Goal: Task Accomplishment & Management: Manage account settings

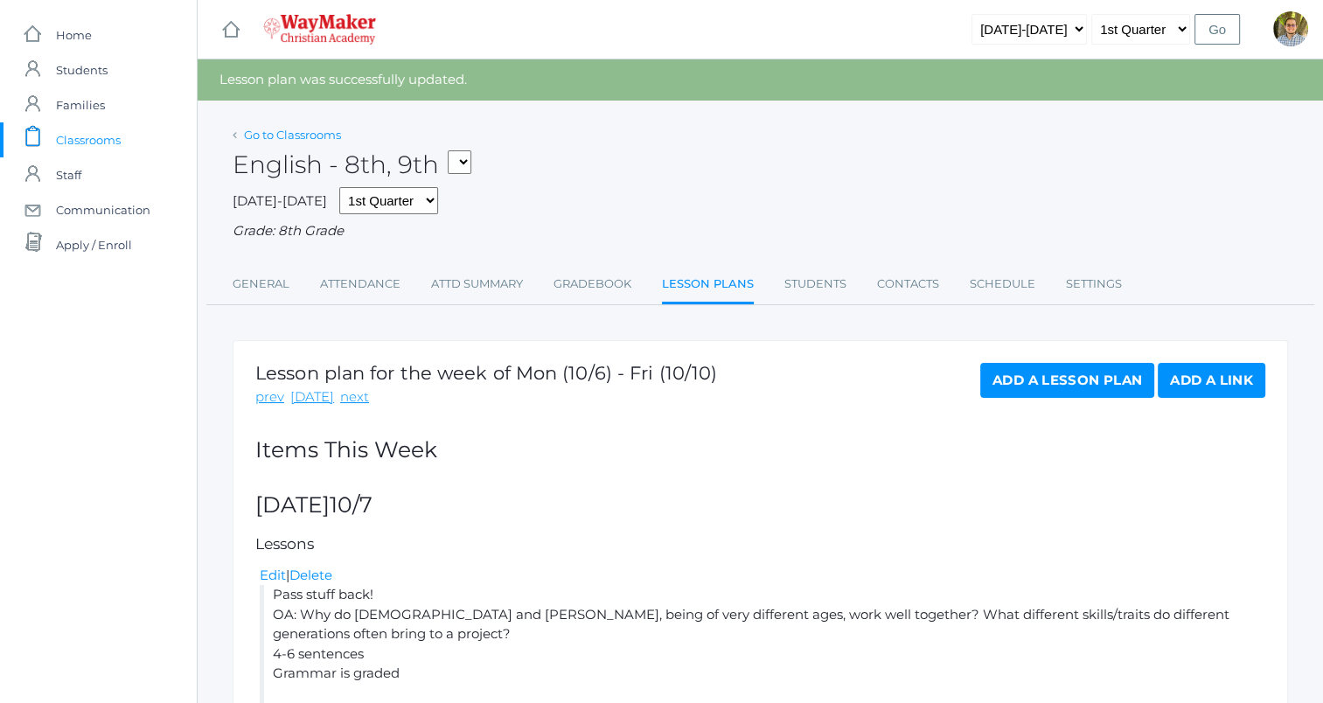
click at [267, 129] on link "Go to Classrooms" at bounding box center [292, 135] width 97 height 14
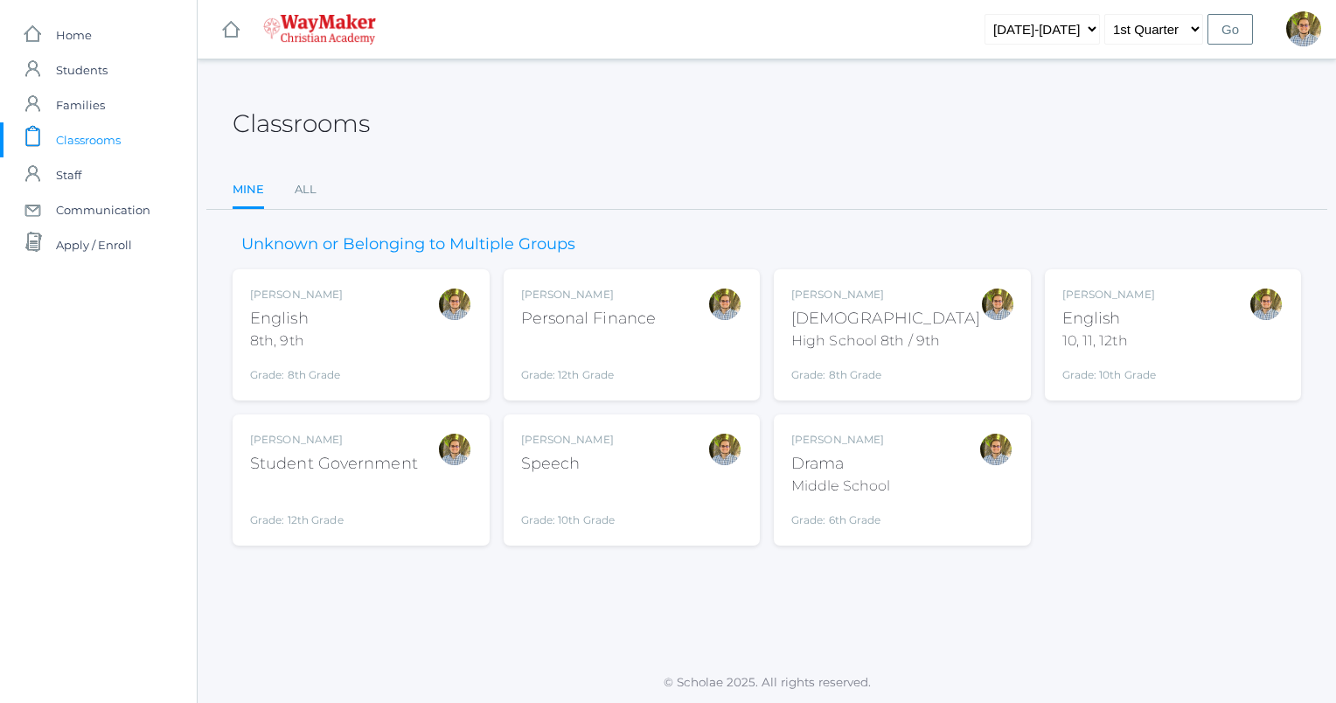
click at [689, 485] on div "Kylen Braileanu Speech Grade: 10th Grade SPEECH" at bounding box center [632, 480] width 222 height 96
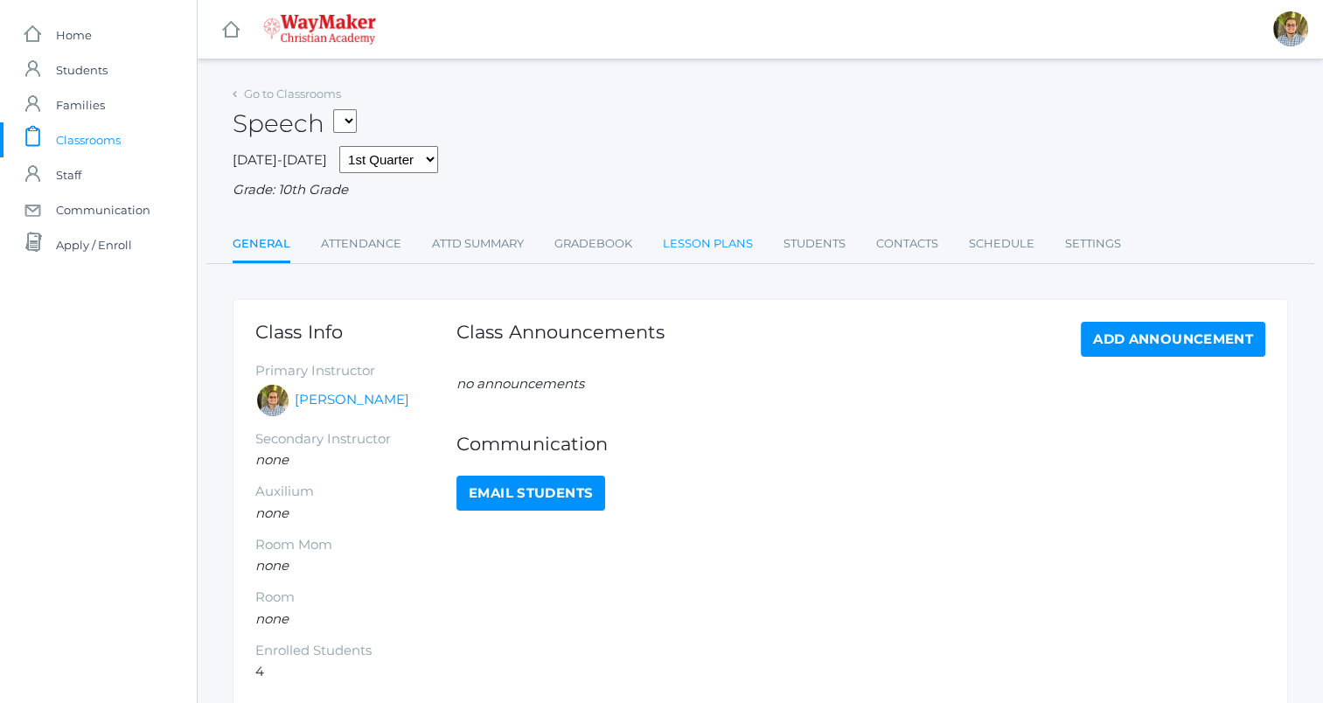
click at [698, 239] on link "Lesson Plans" at bounding box center [708, 243] width 90 height 35
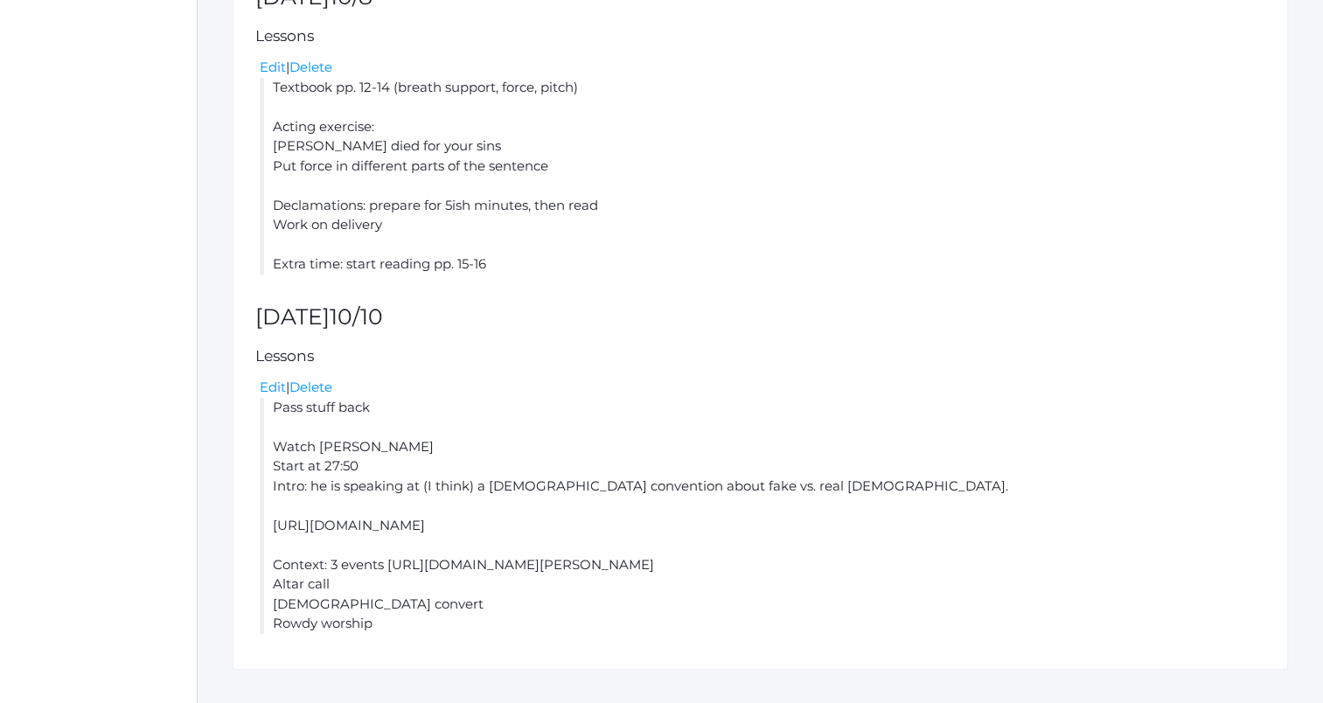
scroll to position [497, 0]
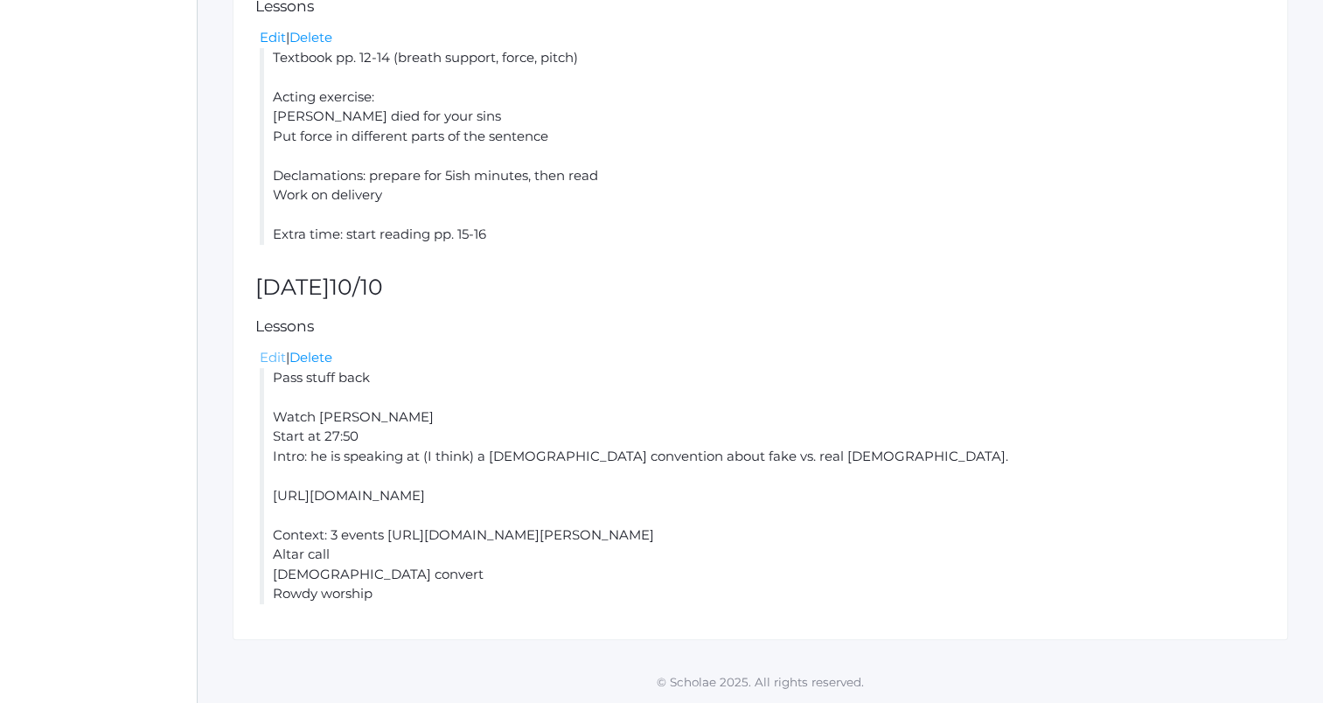
click at [261, 355] on link "Edit" at bounding box center [273, 357] width 26 height 17
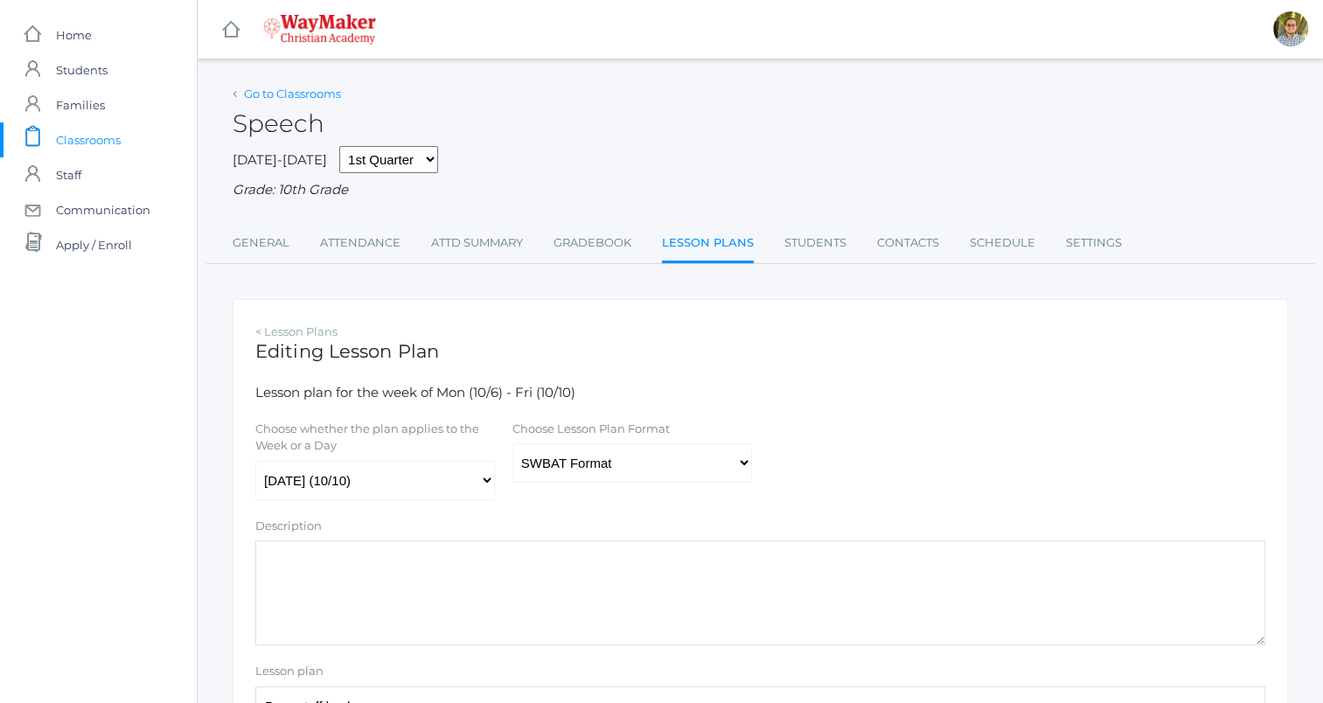
click at [289, 98] on link "Go to Classrooms" at bounding box center [292, 94] width 97 height 14
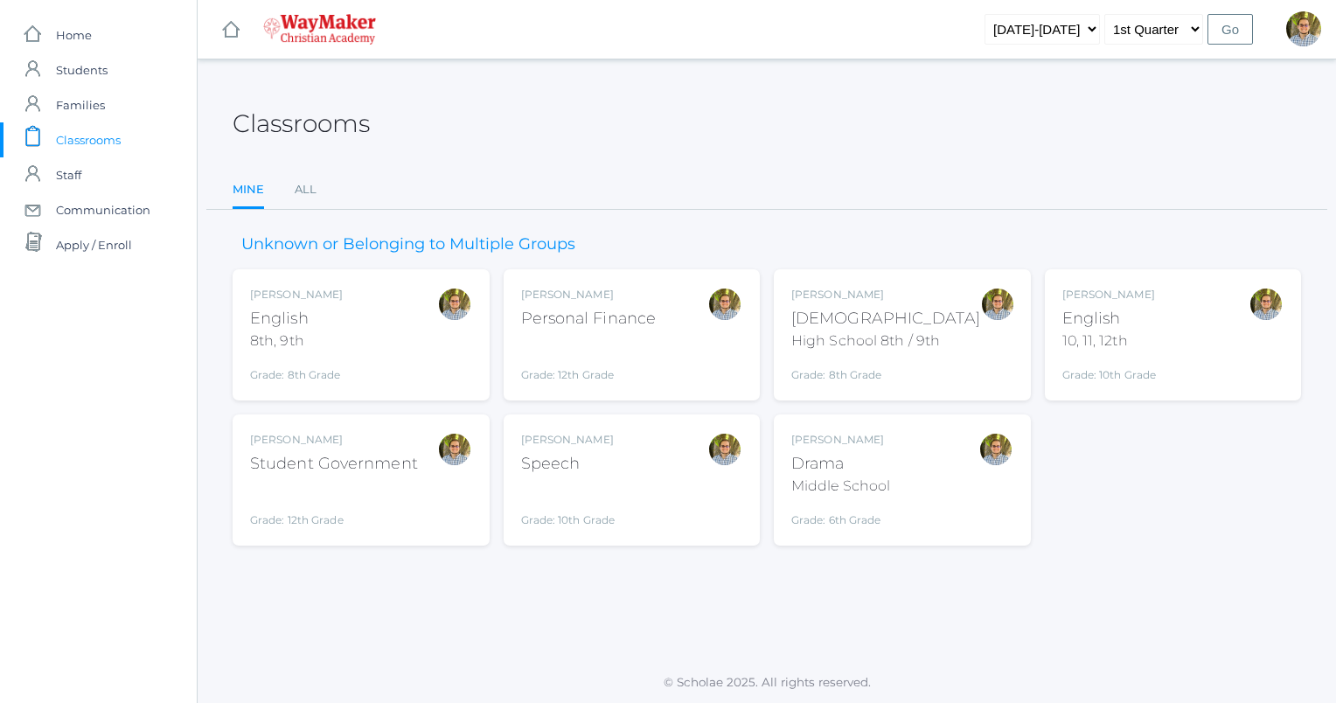
click at [699, 493] on div "Kylen Braileanu Speech Grade: 10th Grade SPEECH" at bounding box center [632, 480] width 222 height 96
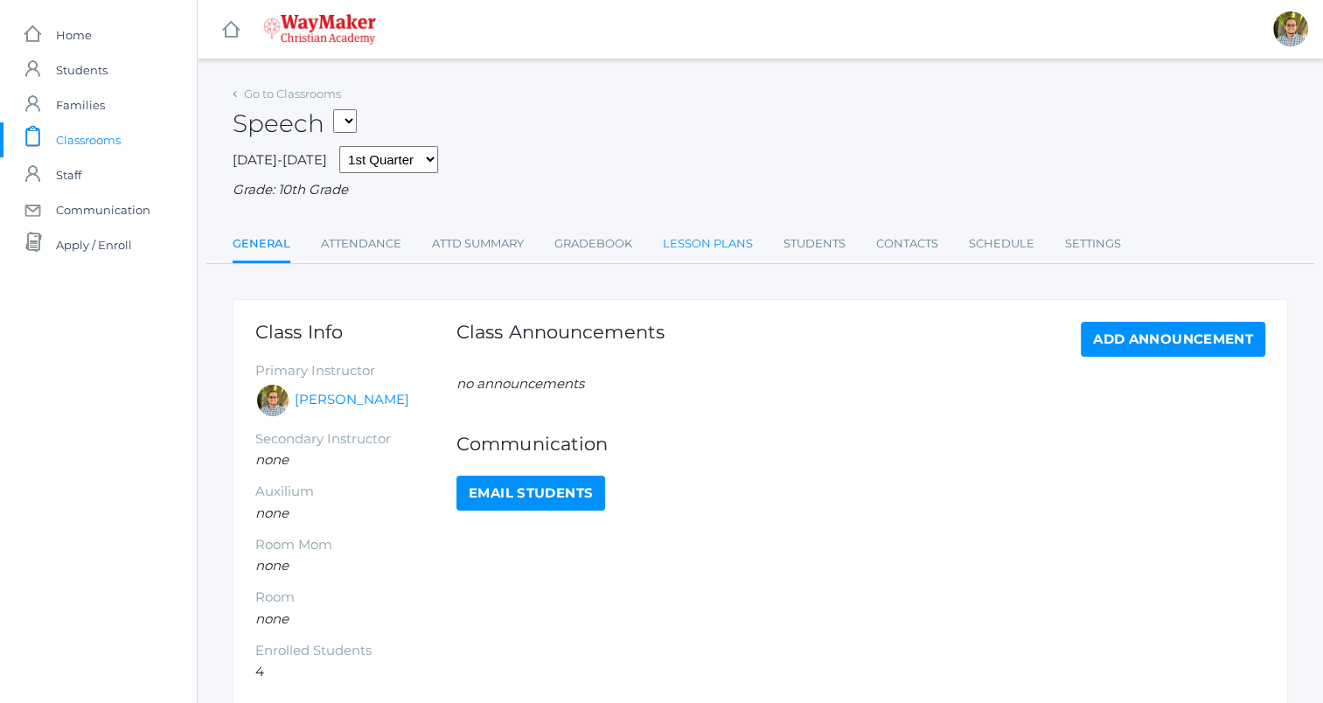
click at [716, 254] on link "Lesson Plans" at bounding box center [708, 243] width 90 height 35
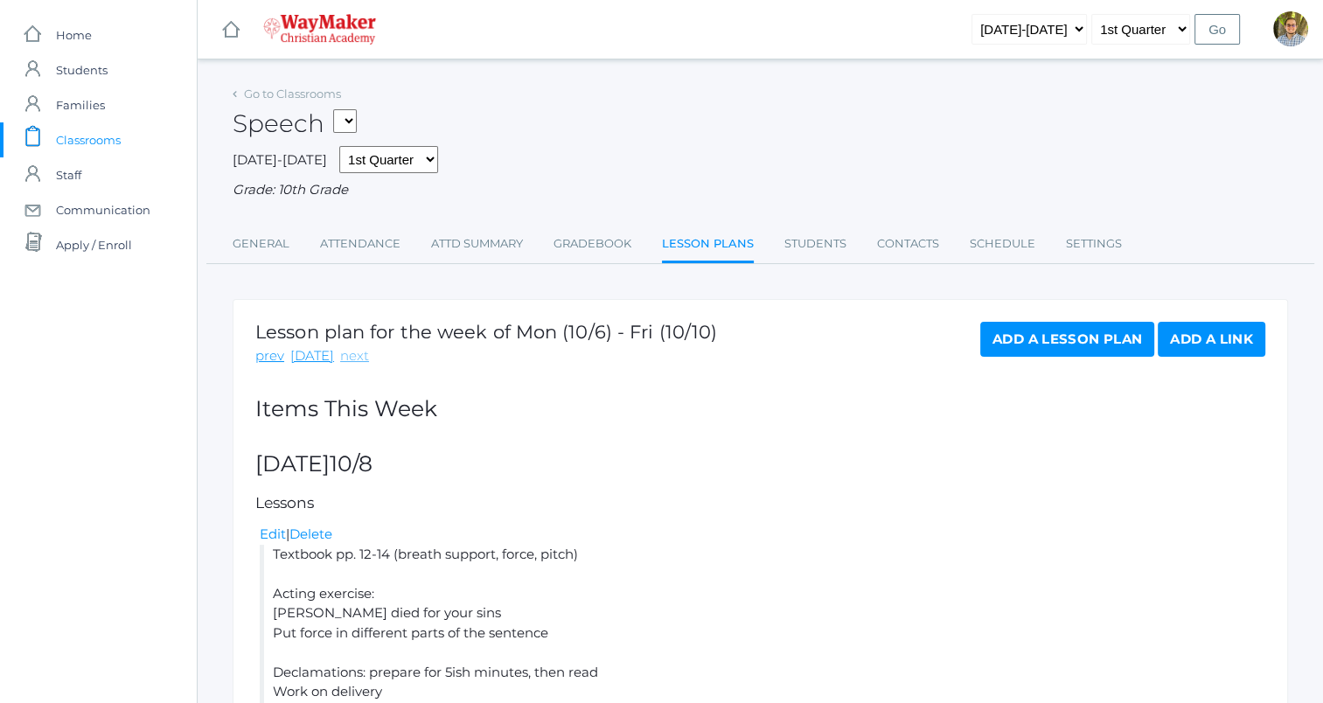
click at [350, 351] on link "next" at bounding box center [354, 356] width 29 height 20
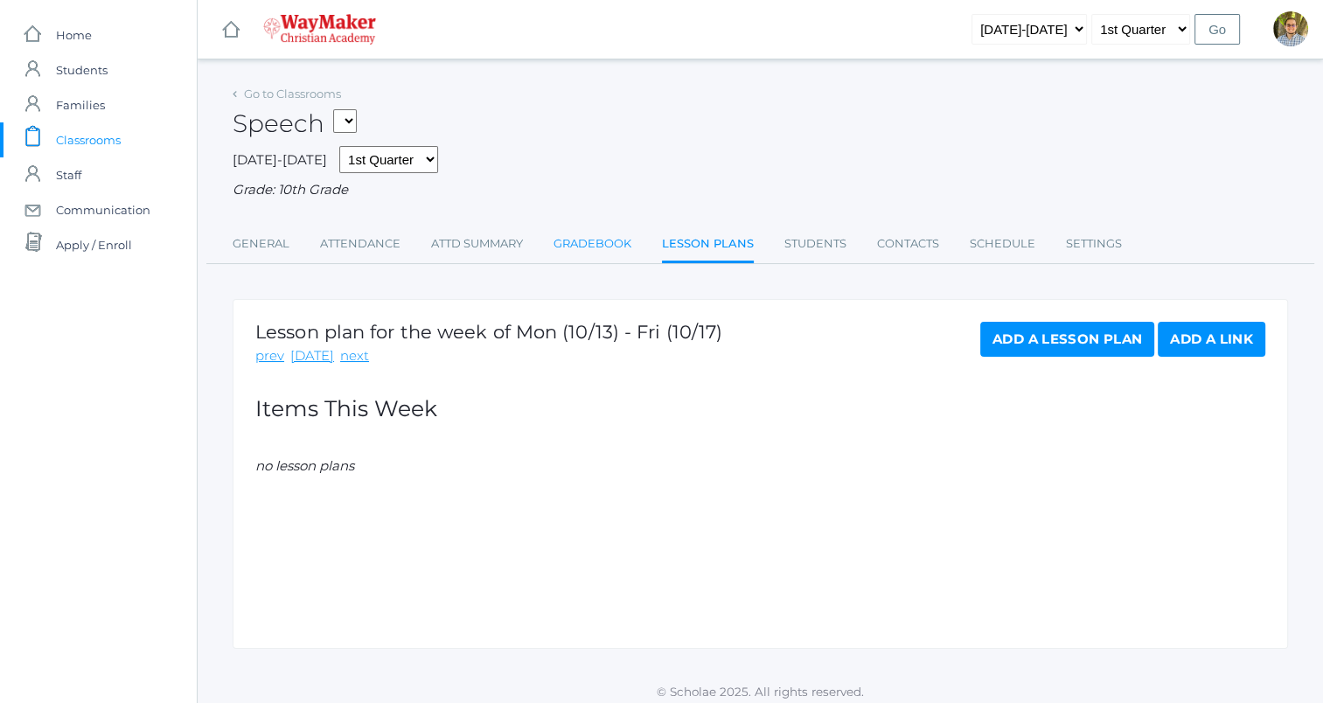
scroll to position [10, 0]
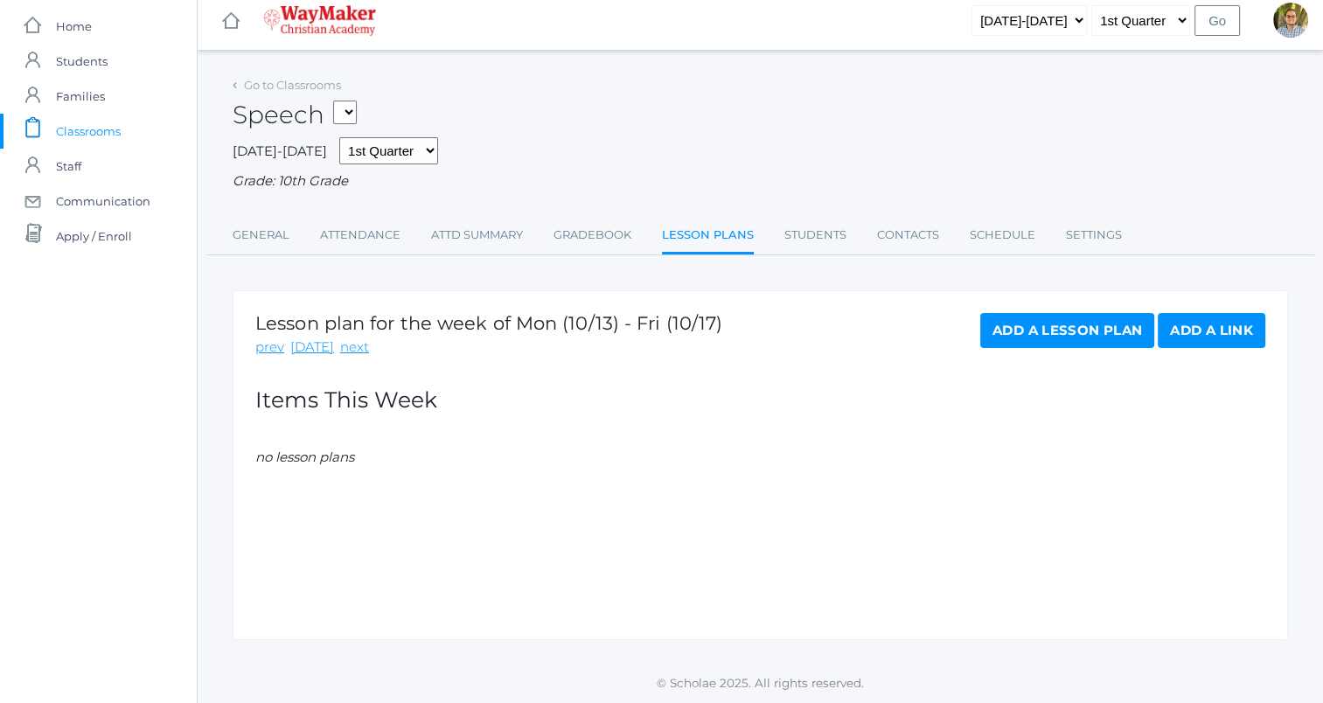
click at [1004, 317] on link "Add a Lesson Plan" at bounding box center [1067, 330] width 174 height 35
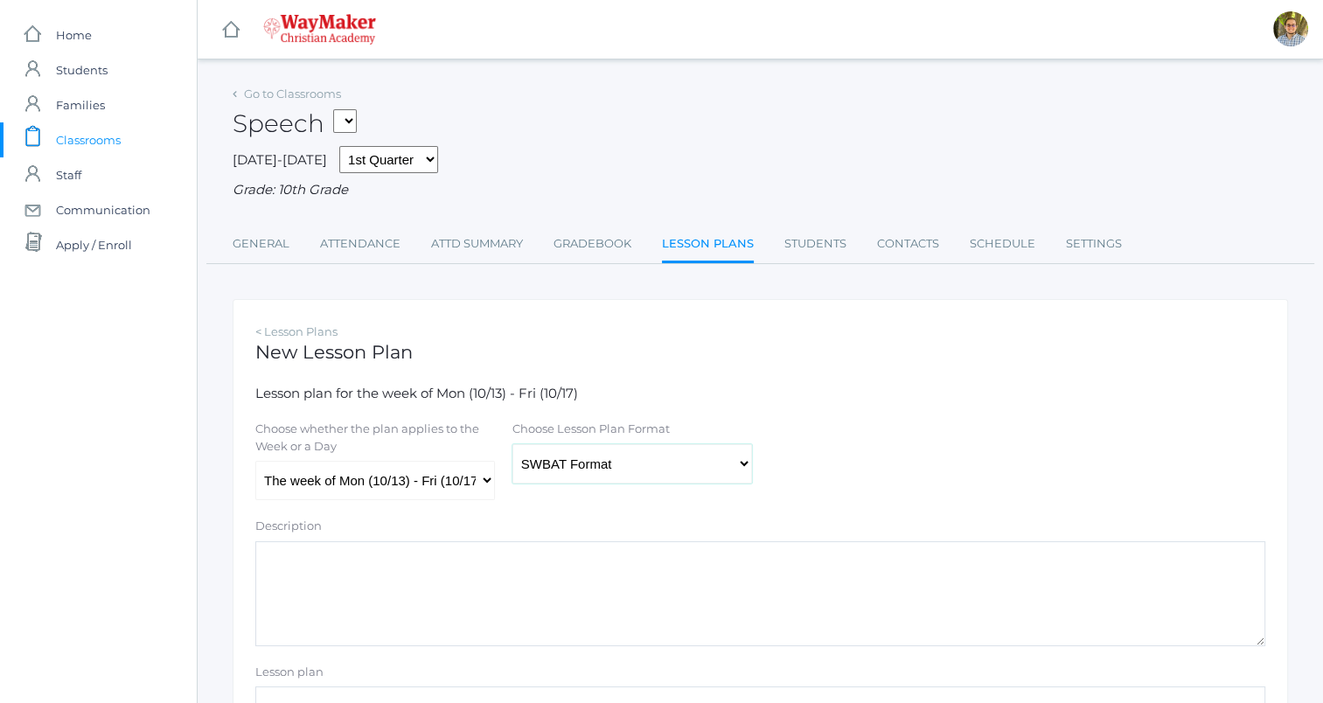
click at [600, 459] on select "Traditional Format SWBAT Format" at bounding box center [632, 463] width 240 height 39
select select "legacy"
click at [512, 444] on select "Traditional Format SWBAT Format" at bounding box center [632, 463] width 240 height 39
click at [476, 486] on select "The week of Mon (10/13) - Fri (10/17) Monday (10/13) Tuesday (10/14) Wednesday …" at bounding box center [375, 480] width 240 height 39
select select "2025-10-14"
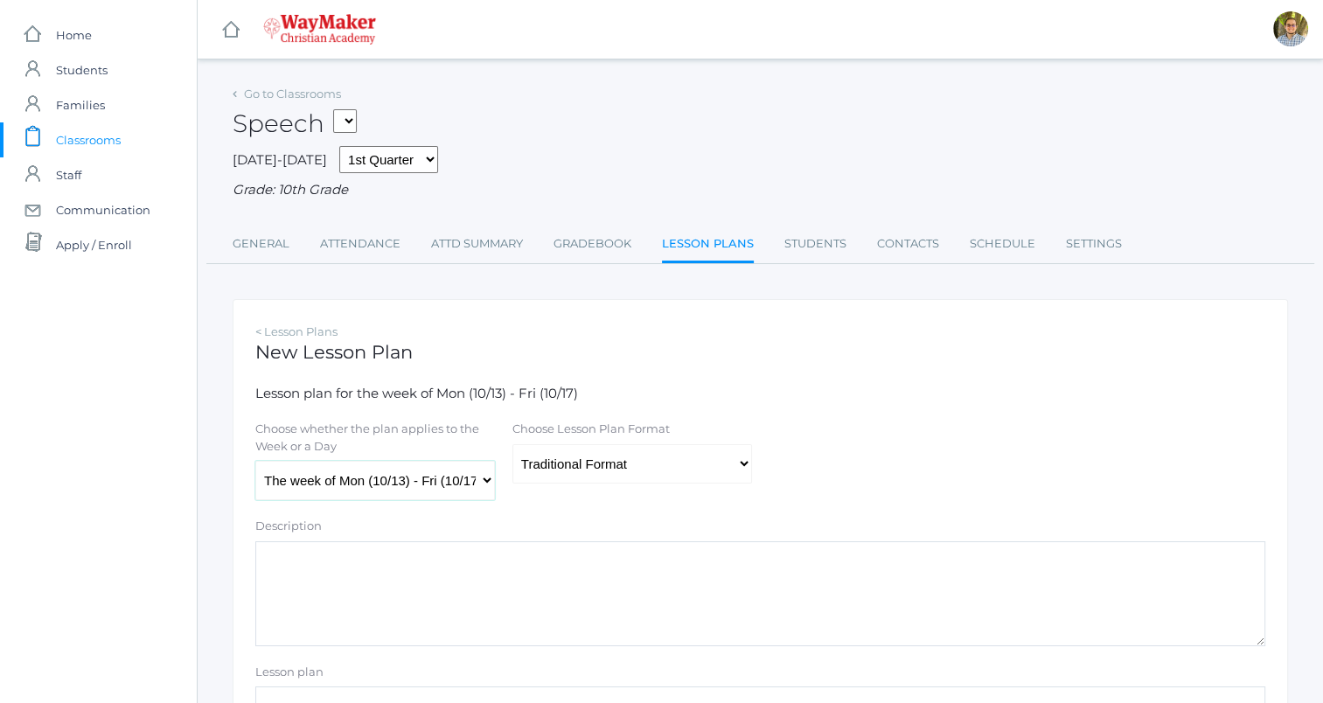
click at [255, 462] on select "The week of Mon (10/13) - Fri (10/17) Monday (10/13) Tuesday (10/14) Wednesday …" at bounding box center [375, 480] width 240 height 39
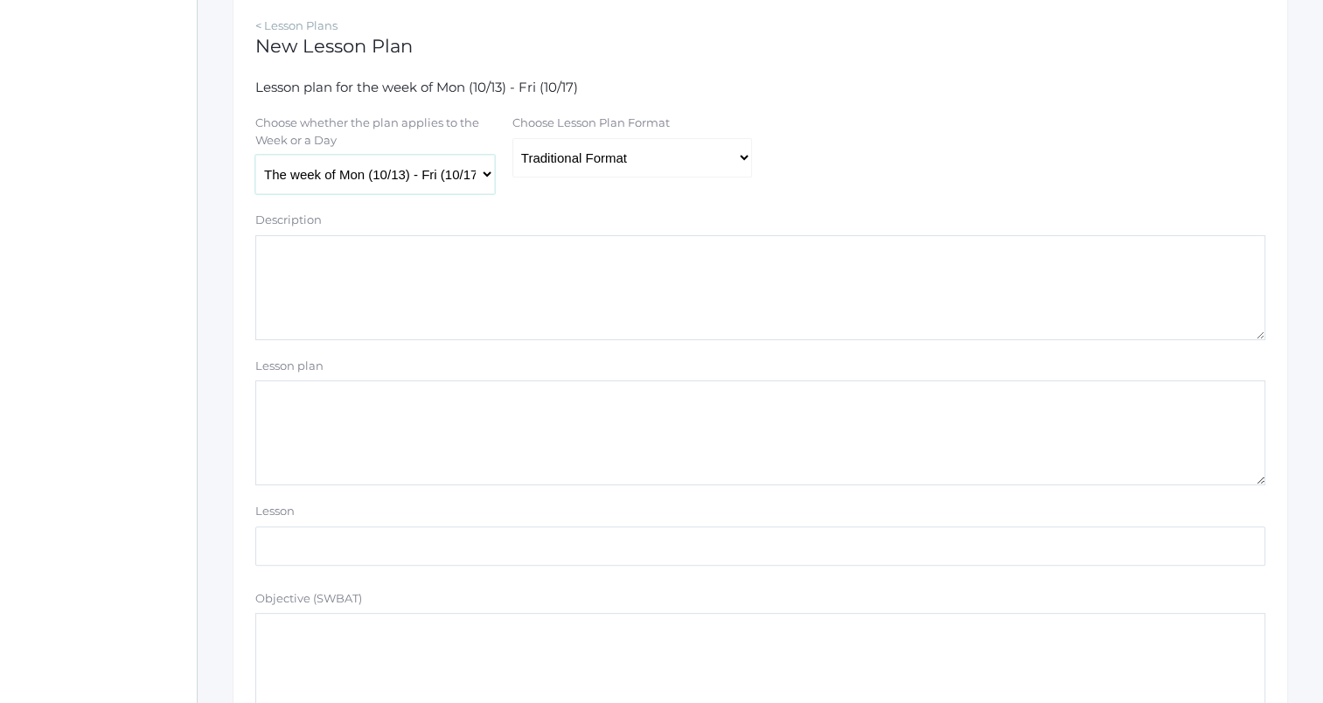
scroll to position [307, 0]
click at [822, 427] on textarea "Lesson plan" at bounding box center [760, 432] width 1010 height 105
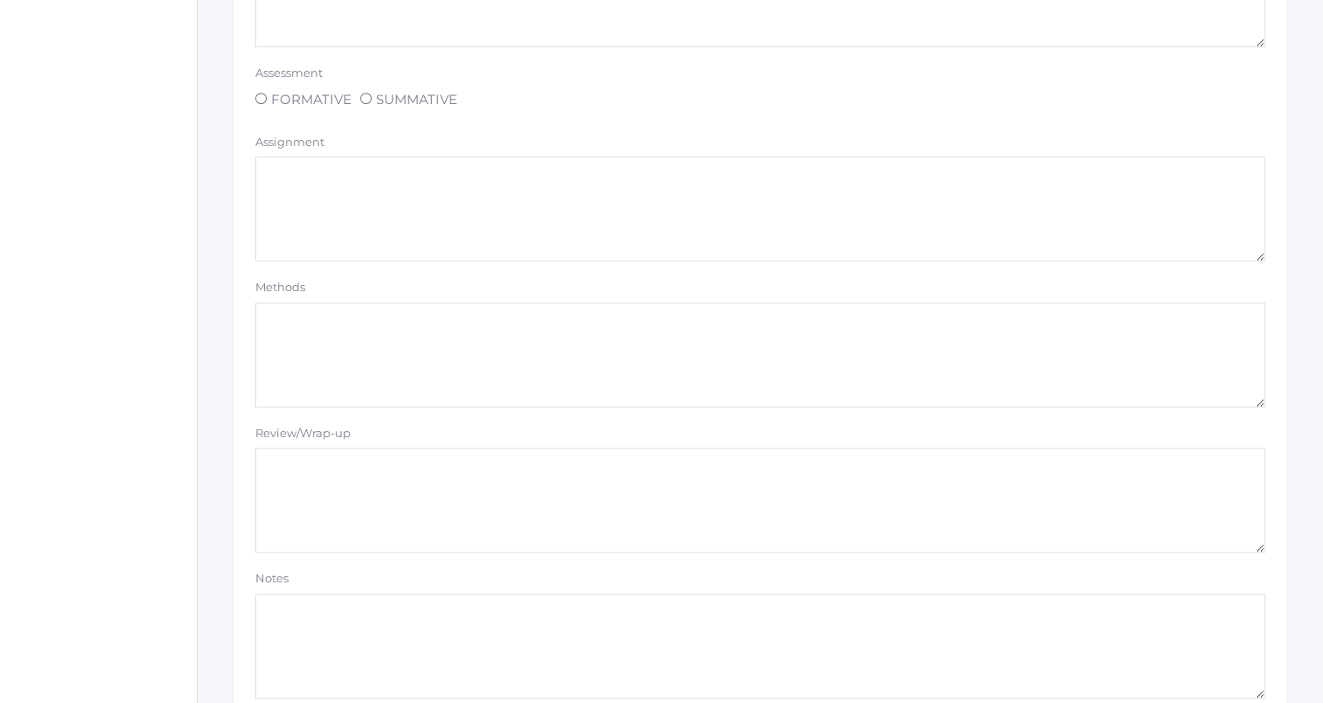
scroll to position [1479, 0]
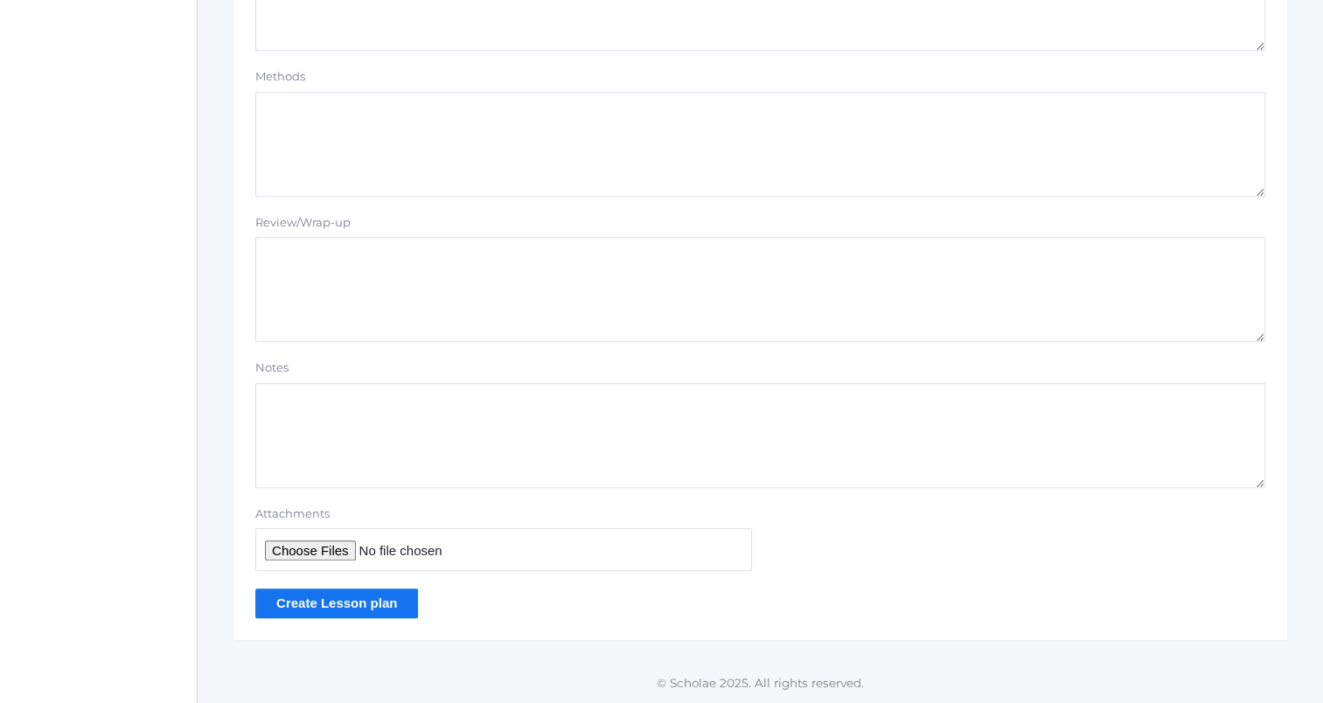
type textarea "Speech ("essay") contest"
click at [325, 601] on input "Create Lesson plan" at bounding box center [336, 602] width 163 height 29
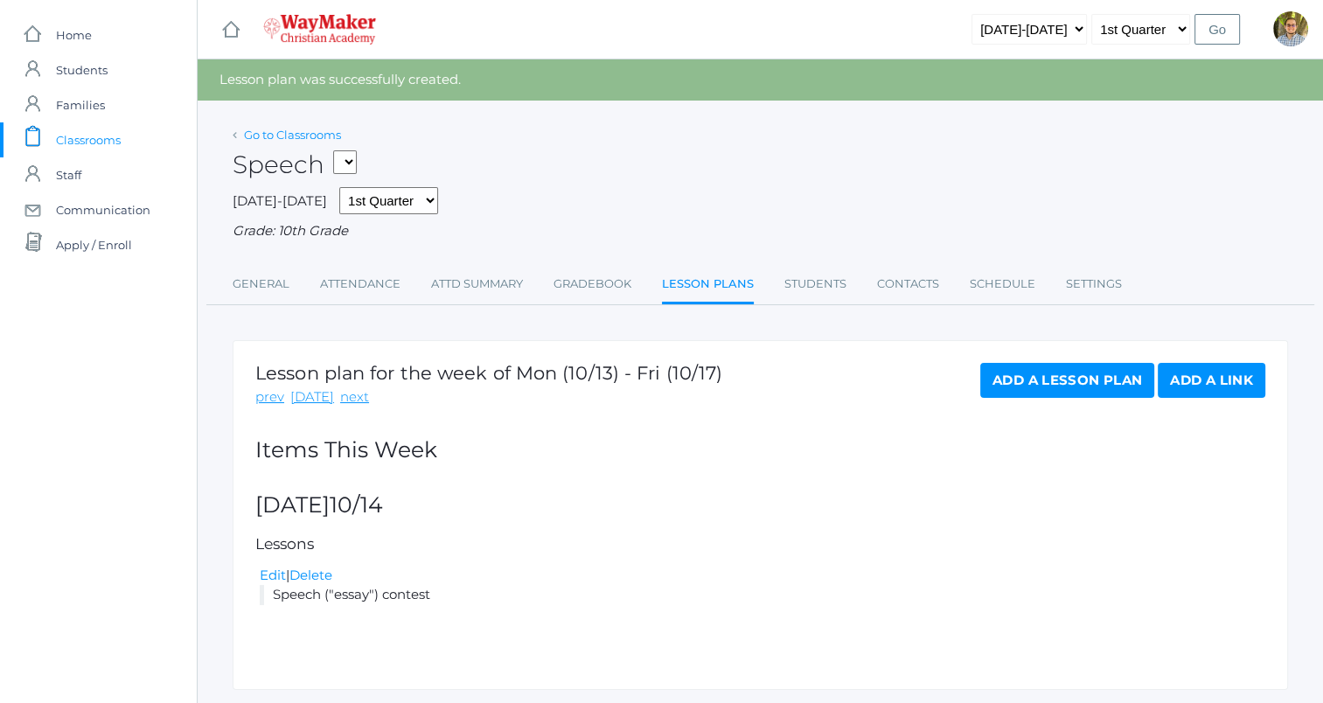
click at [305, 131] on link "Go to Classrooms" at bounding box center [292, 135] width 97 height 14
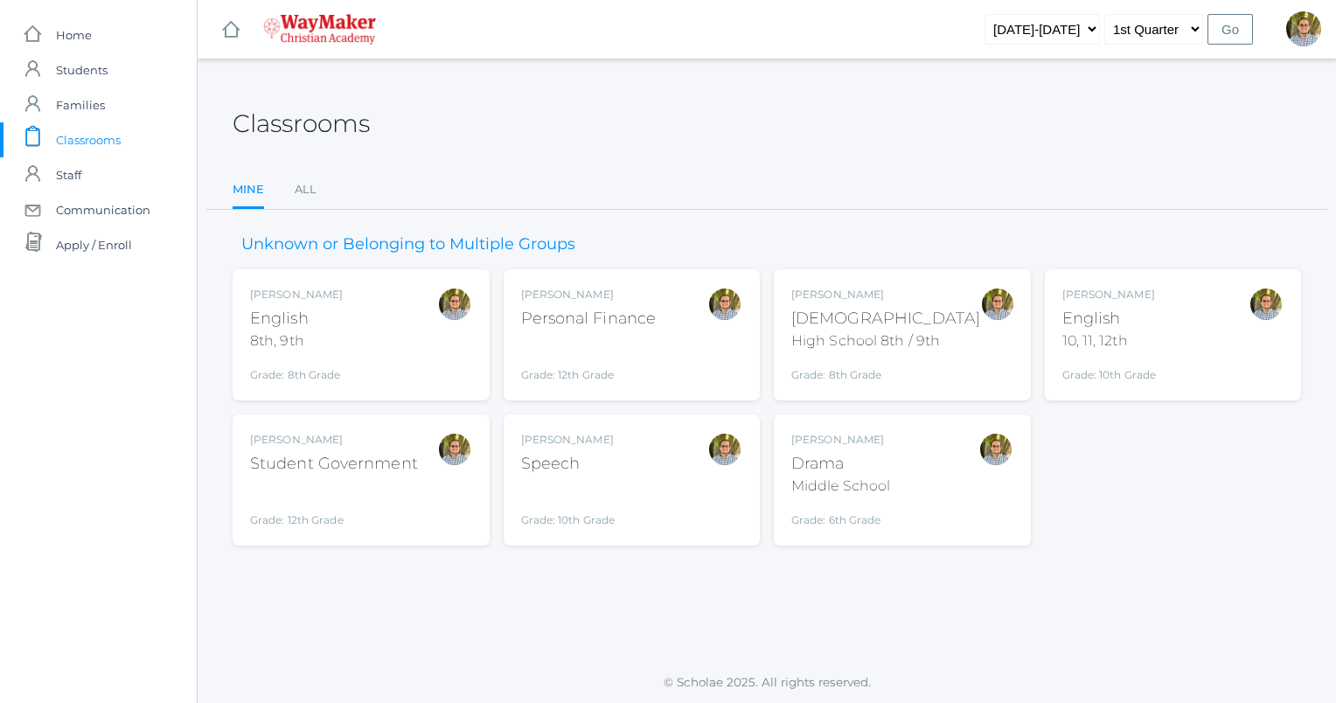
click at [388, 342] on div "[PERSON_NAME] [DEMOGRAPHIC_DATA] 8th, 9th Grade: 8th Grade 08ENGLISH" at bounding box center [361, 335] width 222 height 96
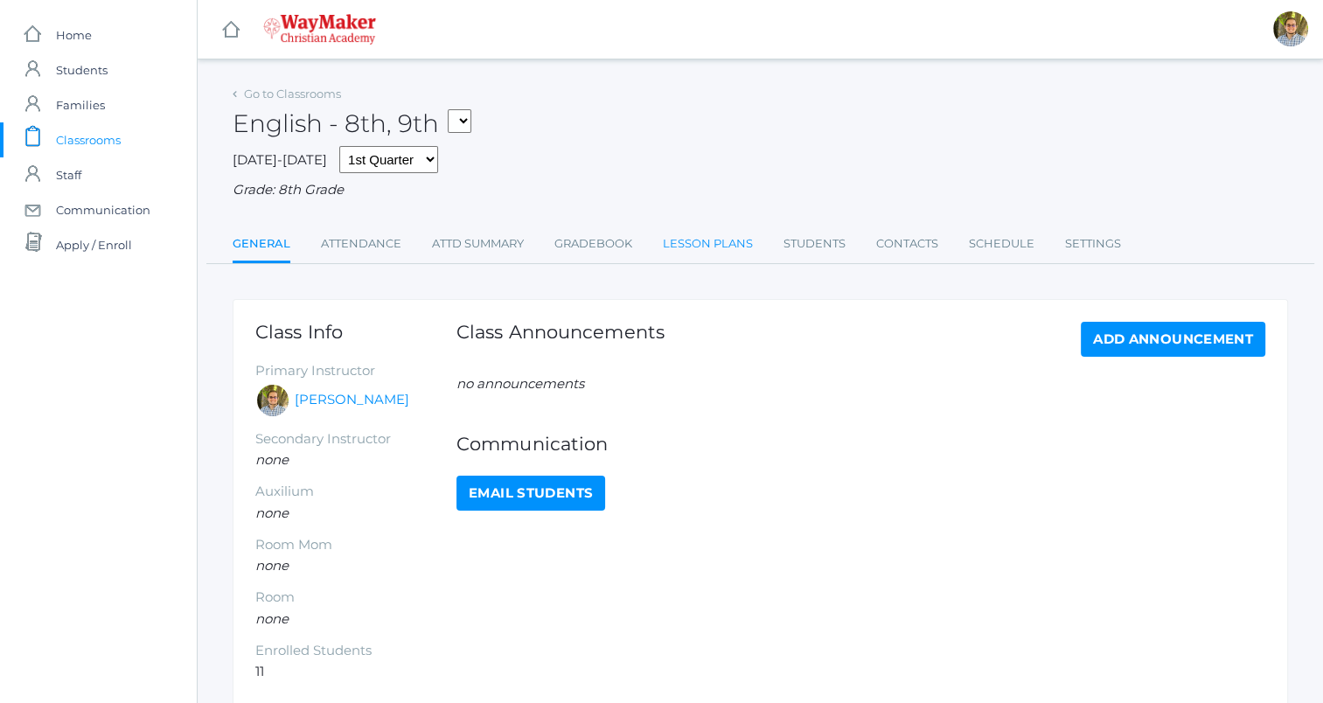
click at [691, 250] on link "Lesson Plans" at bounding box center [708, 243] width 90 height 35
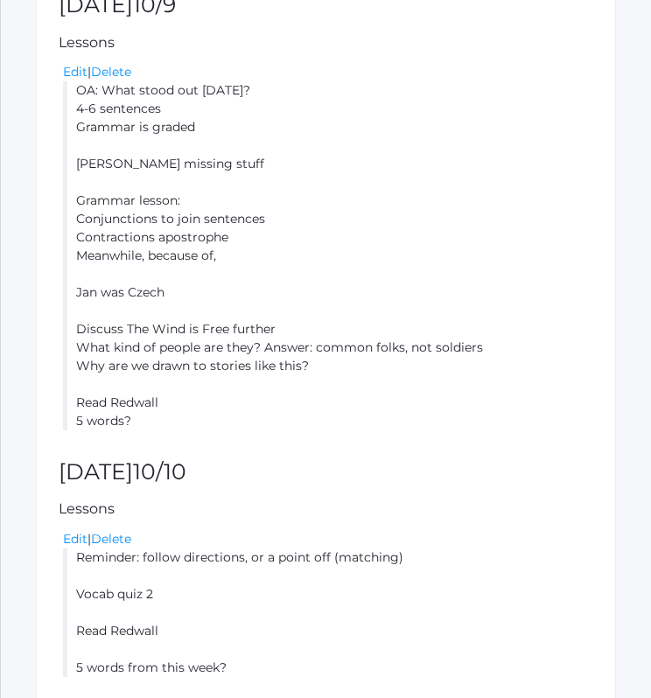
scroll to position [1268, 0]
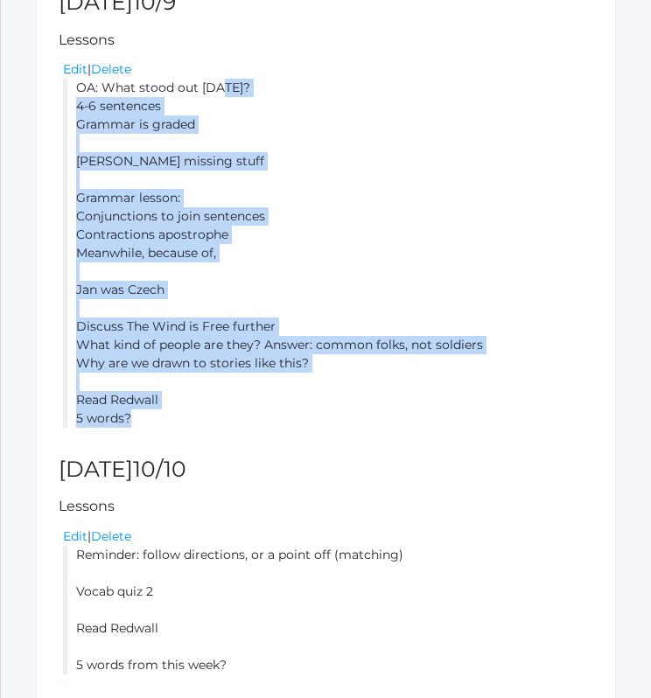
drag, startPoint x: 77, startPoint y: 88, endPoint x: 140, endPoint y: 424, distance: 341.6
click at [140, 424] on li "OA: What stood out yesterday? 4-6 sentences Grammar is graded Chris missing stu…" at bounding box center [328, 253] width 530 height 349
copy li "OA: What stood out yesterday? 4-6 sentences Grammar is graded Chris missing stu…"
click at [490, 298] on li "OA: What stood out yesterday? 4-6 sentences Grammar is graded Chris missing stu…" at bounding box center [328, 253] width 530 height 349
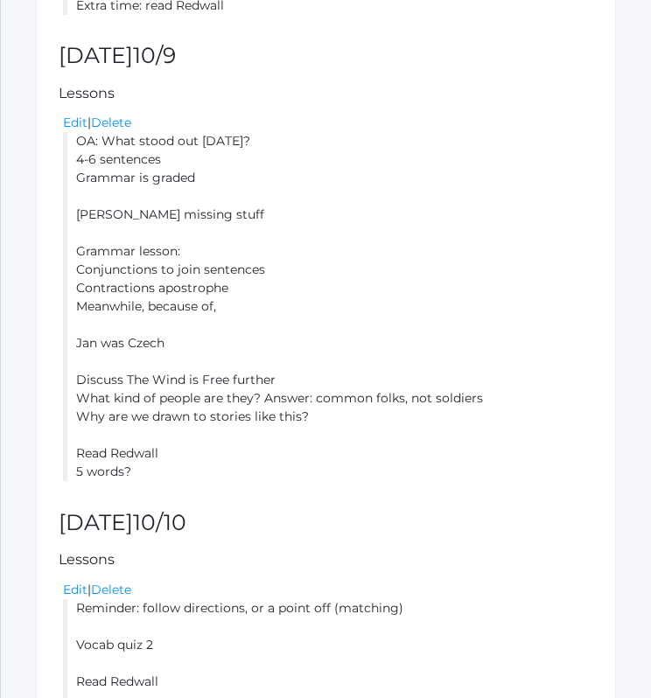
scroll to position [1362, 0]
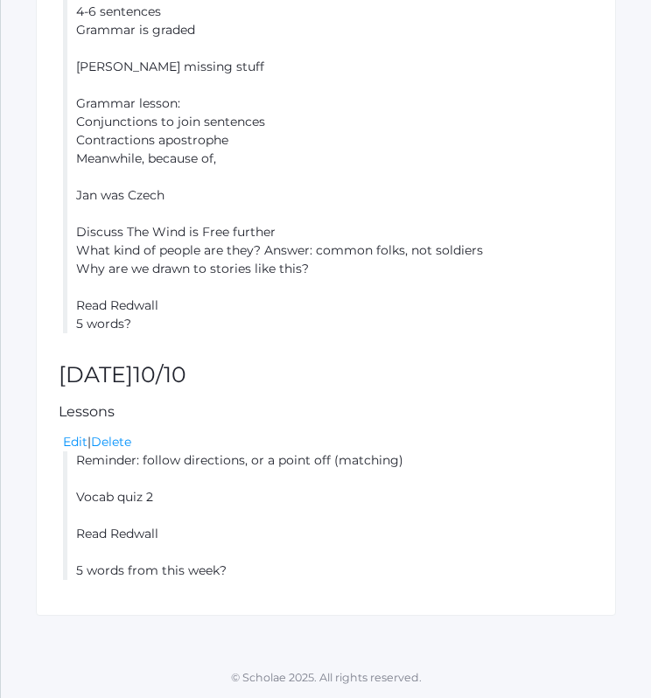
click at [441, 384] on h2 "Friday 10/10" at bounding box center [326, 375] width 534 height 24
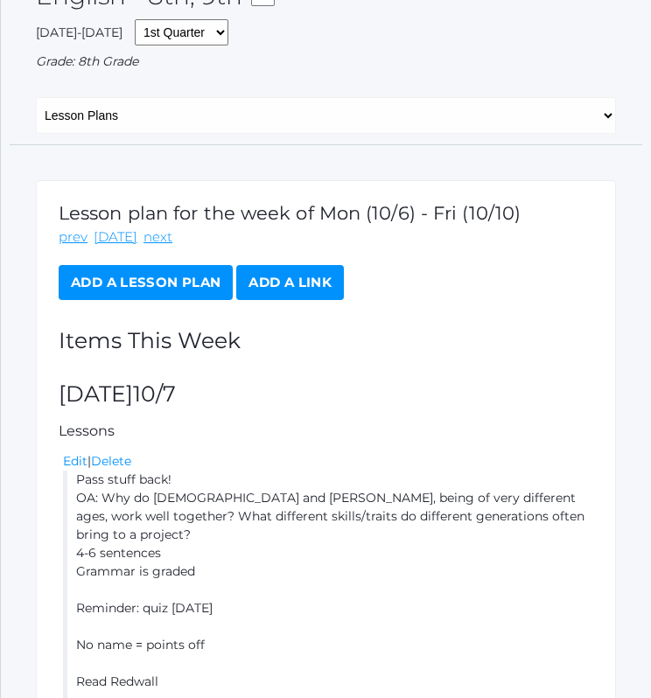
scroll to position [0, 0]
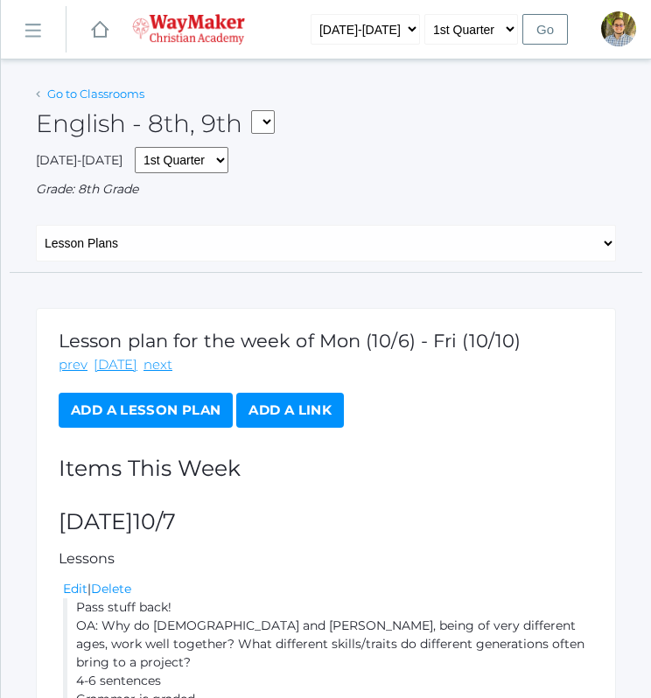
click at [112, 88] on link "Go to Classrooms" at bounding box center [95, 94] width 97 height 14
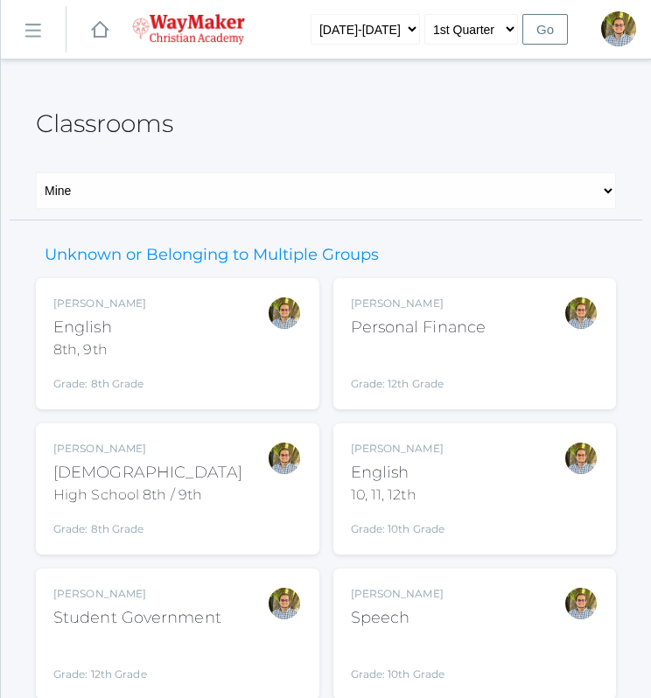
scroll to position [108, 0]
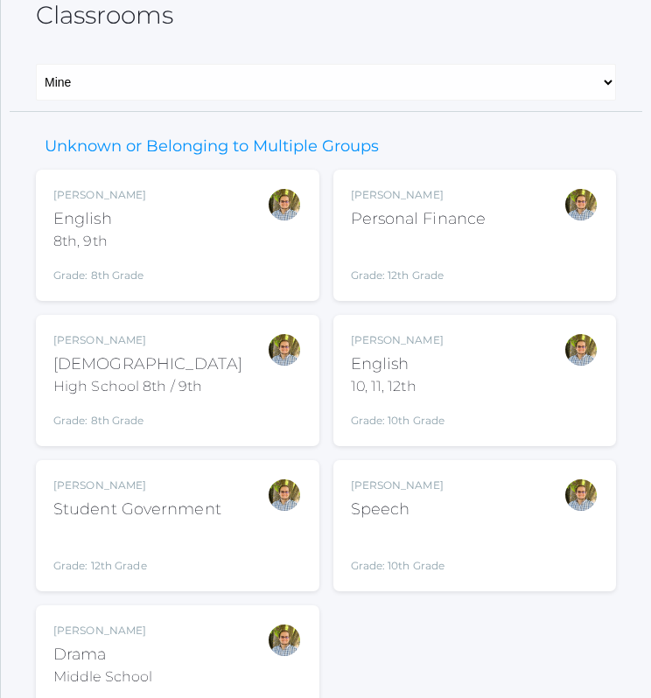
click at [491, 394] on div "Kylen Braileanu English 10, 11, 12th Grade: 10th Grade HSENGLISH" at bounding box center [475, 380] width 248 height 96
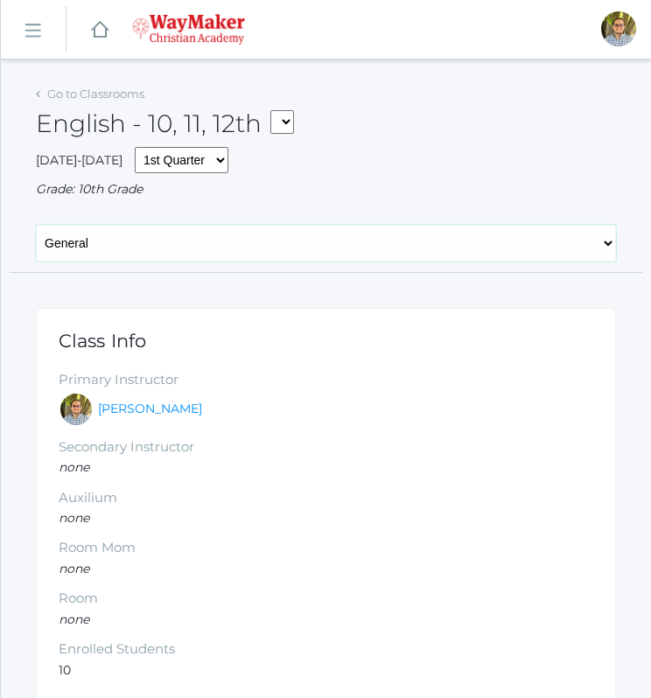
click at [361, 259] on select "General Attendance Attd Summary Gradebook Lesson Plans Students Contacts Schedu…" at bounding box center [326, 243] width 580 height 37
select select "/classrooms/2527/lesson_plans?term=1"
click at [36, 225] on select "General Attendance Attd Summary Gradebook Lesson Plans Students Contacts Schedu…" at bounding box center [326, 243] width 580 height 37
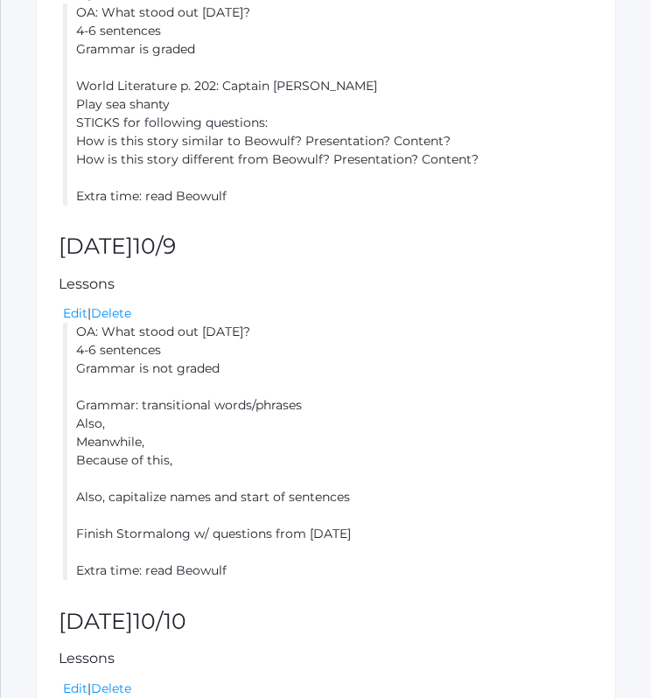
scroll to position [1116, 0]
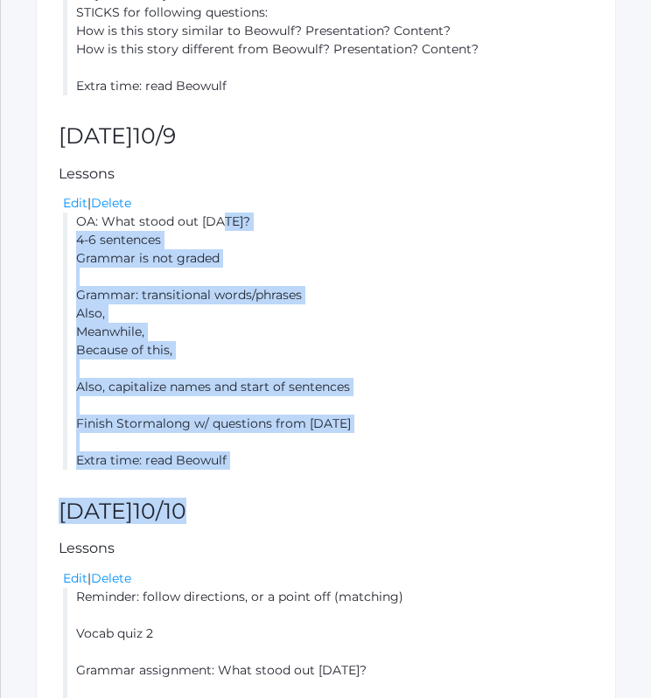
drag, startPoint x: 78, startPoint y: 223, endPoint x: 280, endPoint y: 470, distance: 318.8
drag, startPoint x: 280, startPoint y: 470, endPoint x: 181, endPoint y: 414, distance: 113.1
click at [181, 414] on li "OA: What stood out yesterday? 4-6 sentences Grammar is not graded Grammar: tran…" at bounding box center [328, 340] width 530 height 257
click at [101, 216] on li "OA: What stood out yesterday? 4-6 sentences Grammar is not graded Grammar: tran…" at bounding box center [328, 340] width 530 height 257
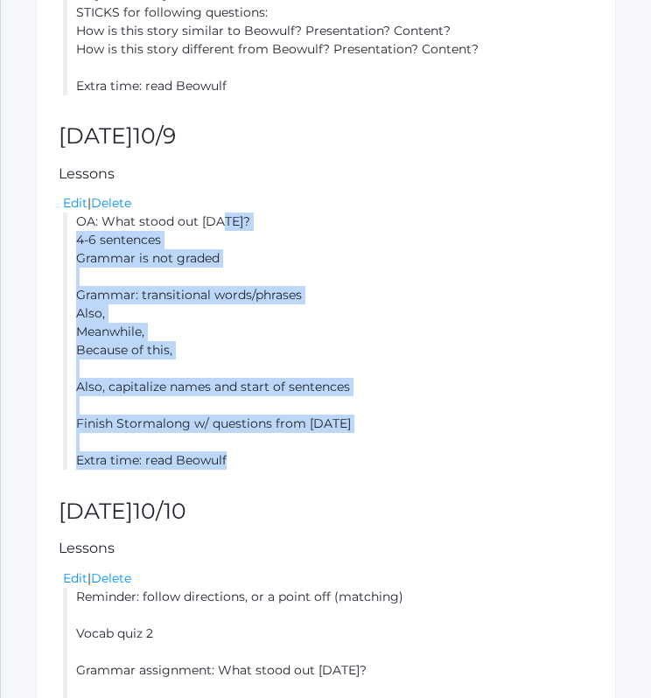
drag, startPoint x: 73, startPoint y: 219, endPoint x: 243, endPoint y: 459, distance: 293.6
click at [243, 459] on li "OA: What stood out yesterday? 4-6 sentences Grammar is not graded Grammar: tran…" at bounding box center [328, 340] width 530 height 257
copy li "OA: What stood out yesterday? 4-6 sentences Grammar is not graded Grammar: tran…"
click at [554, 237] on li "OA: What stood out yesterday? 4-6 sentences Grammar is not graded Grammar: tran…" at bounding box center [328, 340] width 530 height 257
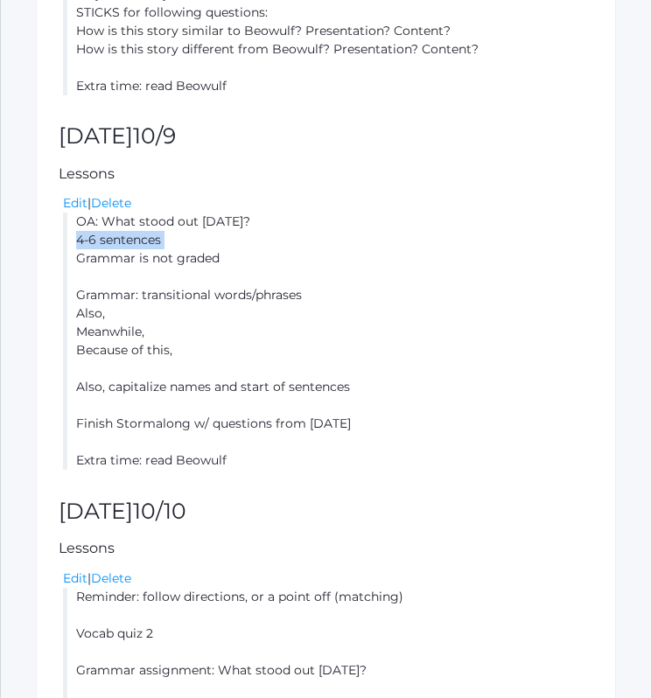
click at [554, 237] on li "OA: What stood out yesterday? 4-6 sentences Grammar is not graded Grammar: tran…" at bounding box center [328, 340] width 530 height 257
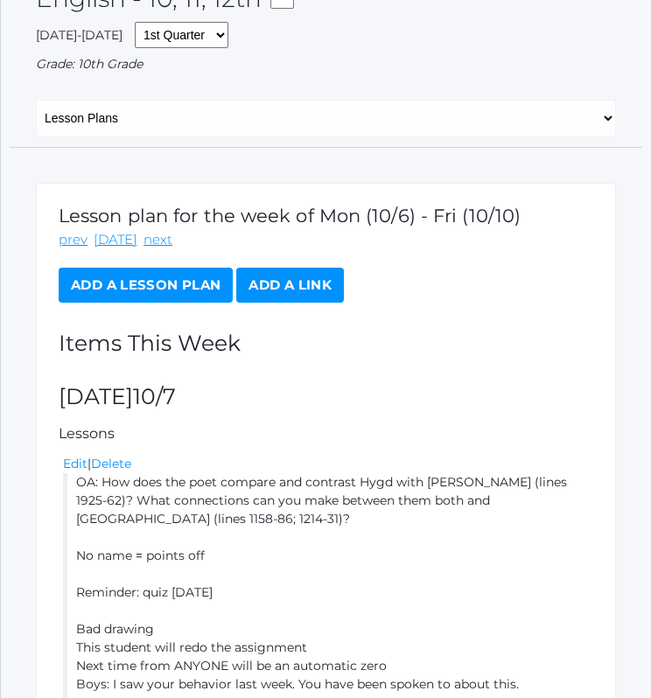
scroll to position [0, 0]
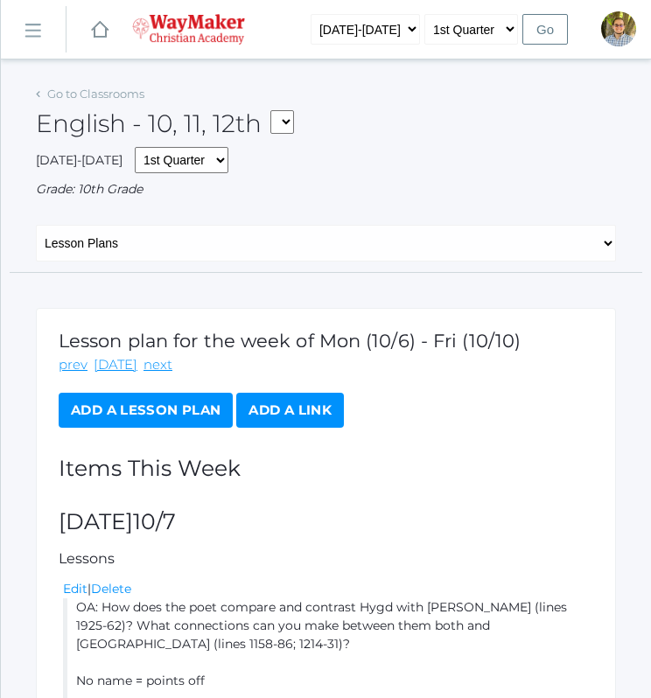
click at [109, 86] on div "Go to Classrooms" at bounding box center [90, 94] width 108 height 17
click at [111, 101] on div "Go to Classrooms" at bounding box center [90, 94] width 108 height 17
click at [108, 99] on link "Go to Classrooms" at bounding box center [95, 94] width 97 height 14
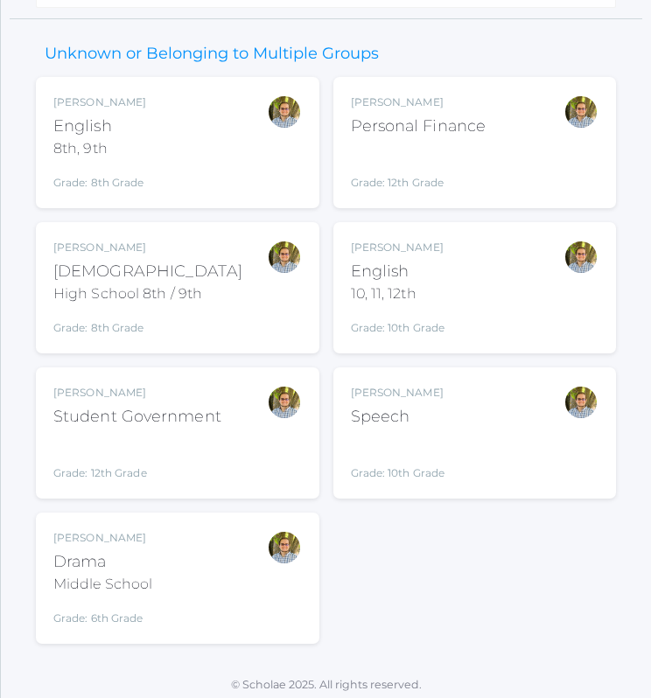
scroll to position [207, 0]
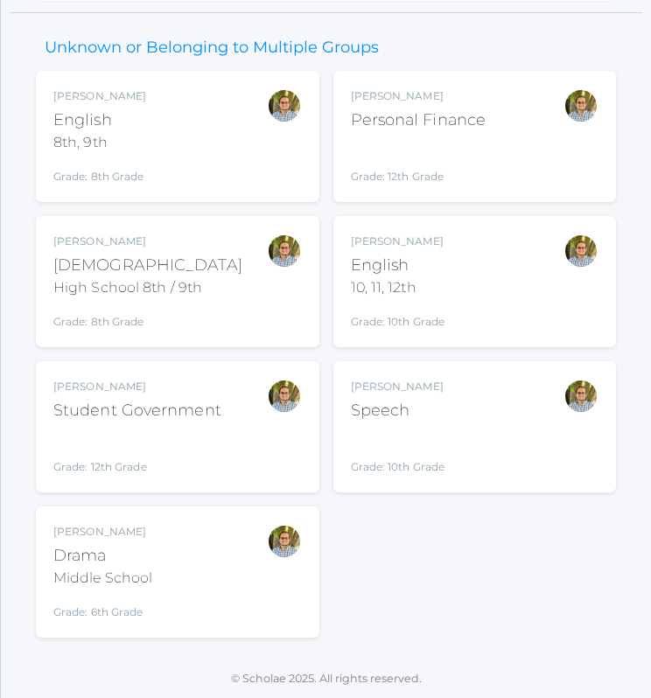
click at [222, 562] on div "Kylen Braileanu Drama Middle School Grade: 6th Grade THEATER" at bounding box center [177, 572] width 248 height 96
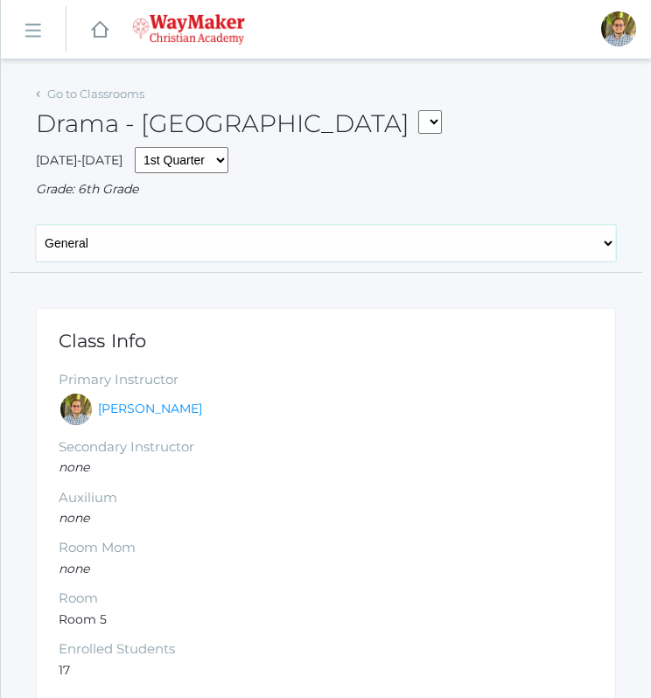
click at [293, 248] on select "General Attendance Attd Summary Gradebook Lesson Plans Students Contacts Schedu…" at bounding box center [326, 243] width 580 height 37
select select "/classrooms/2547/lesson_plans?term=1"
click at [36, 225] on select "General Attendance Attd Summary Gradebook Lesson Plans Students Contacts Schedu…" at bounding box center [326, 243] width 580 height 37
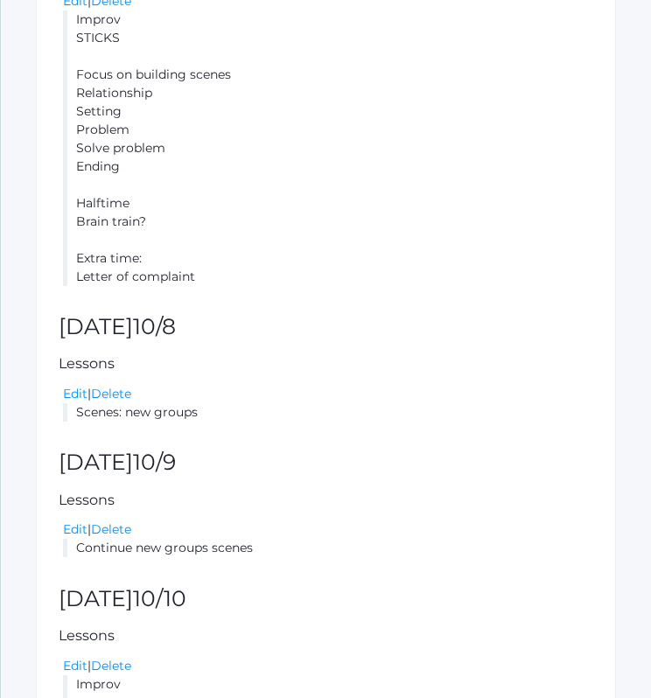
scroll to position [793, 0]
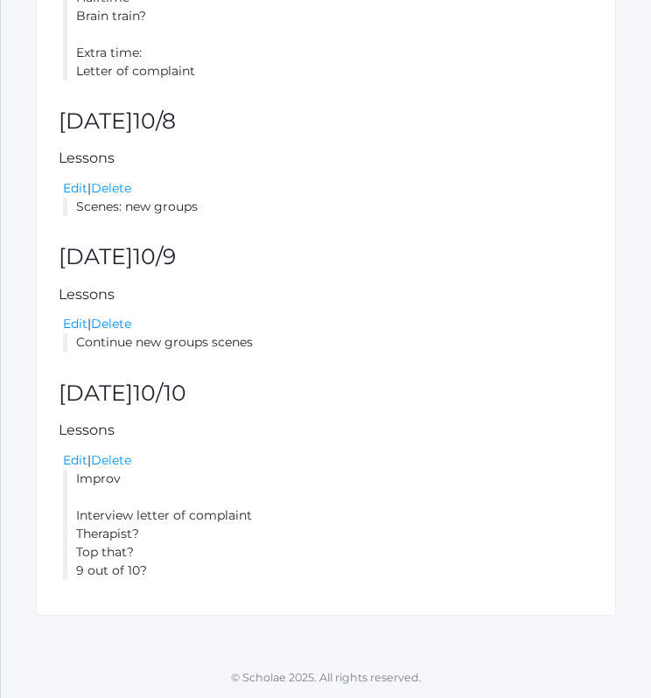
drag, startPoint x: 79, startPoint y: 341, endPoint x: 273, endPoint y: 344, distance: 194.1
click at [273, 344] on li "Continue new groups scenes" at bounding box center [328, 342] width 530 height 18
copy li "Continue new groups scenes"
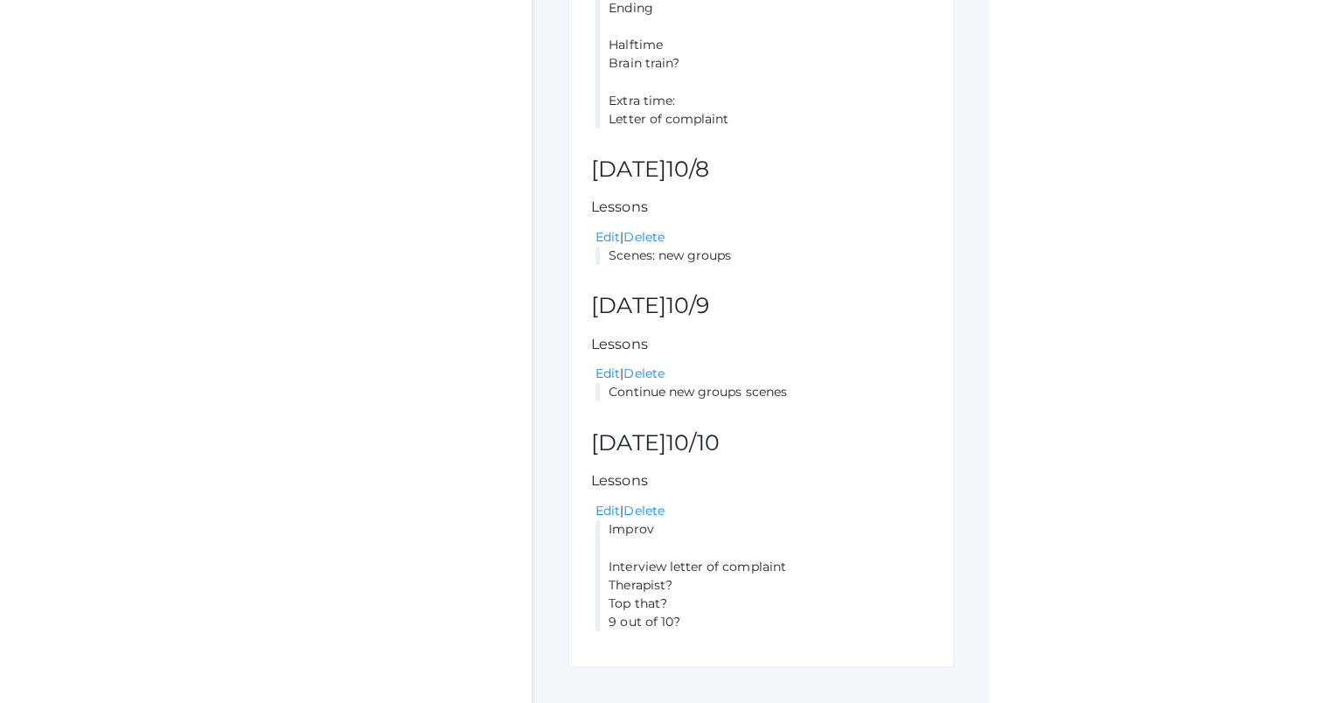
scroll to position [763, 0]
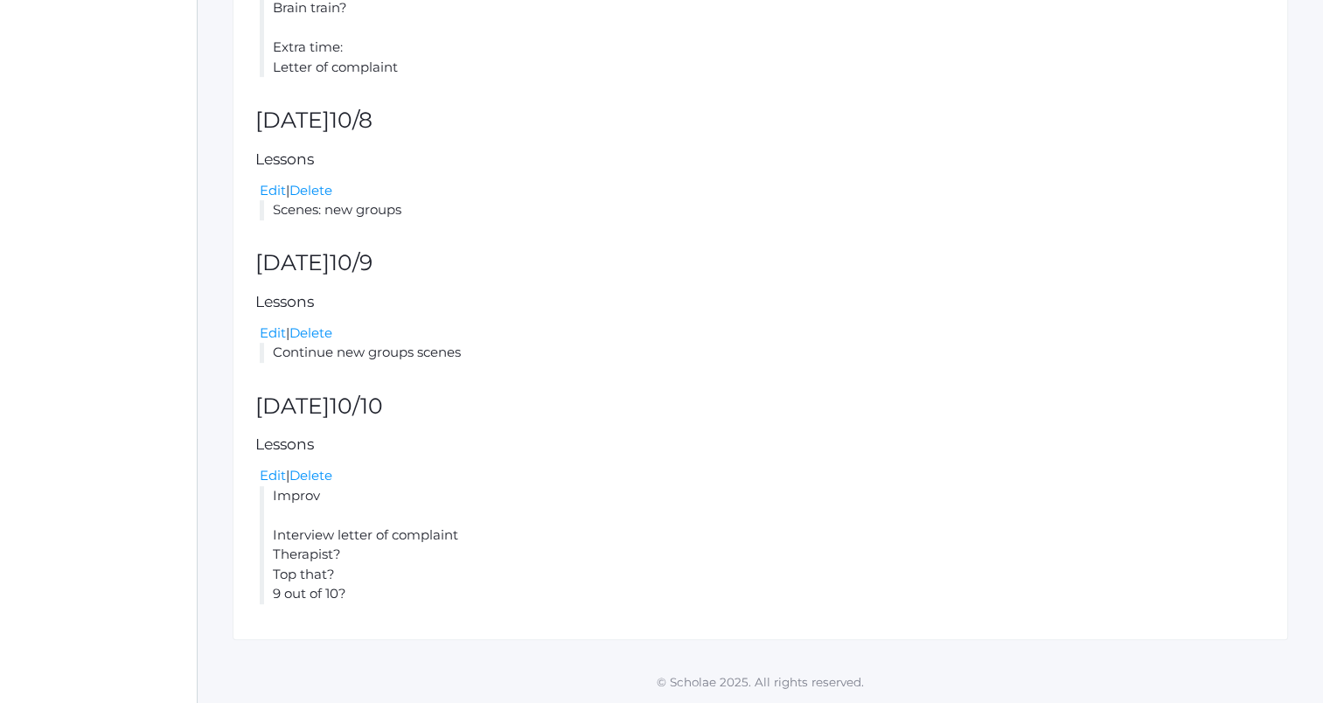
click at [626, 281] on div "Lesson plan for the week of Mon (10/6) - Fri (10/10) prev today next Add a Less…" at bounding box center [760, 89] width 1055 height 1104
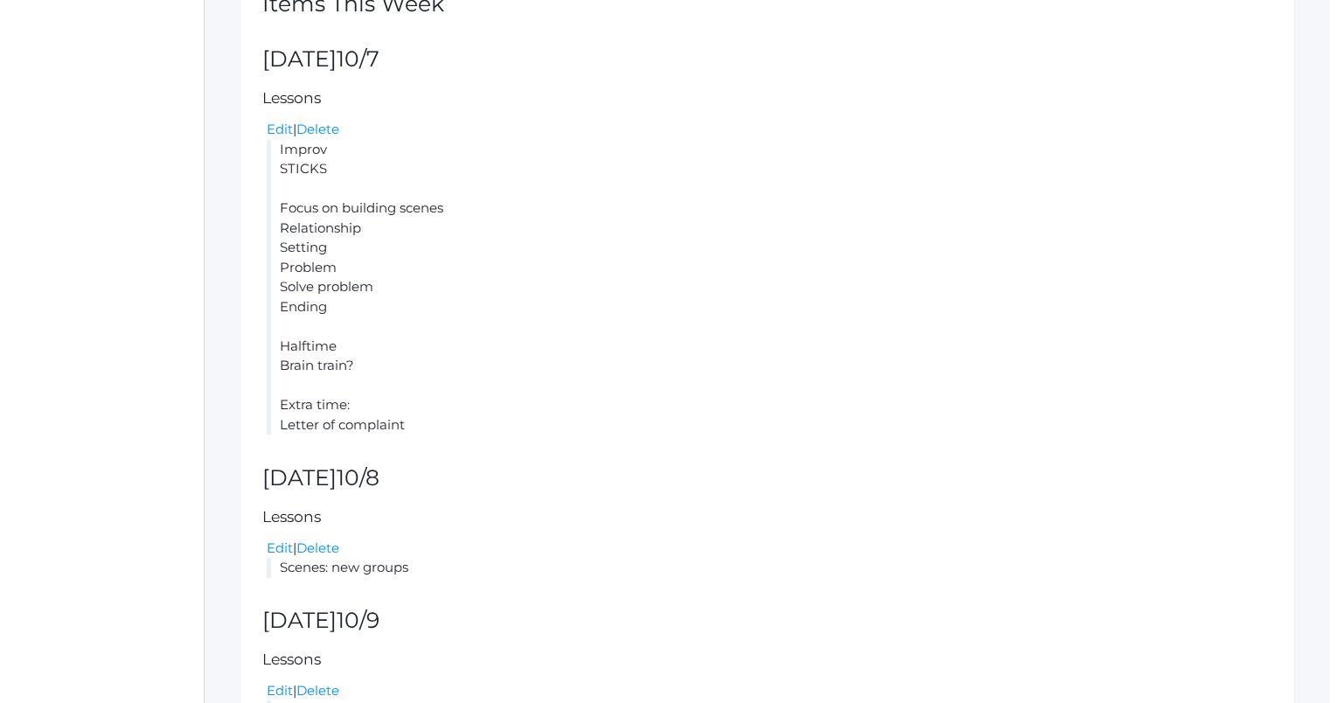
scroll to position [0, 0]
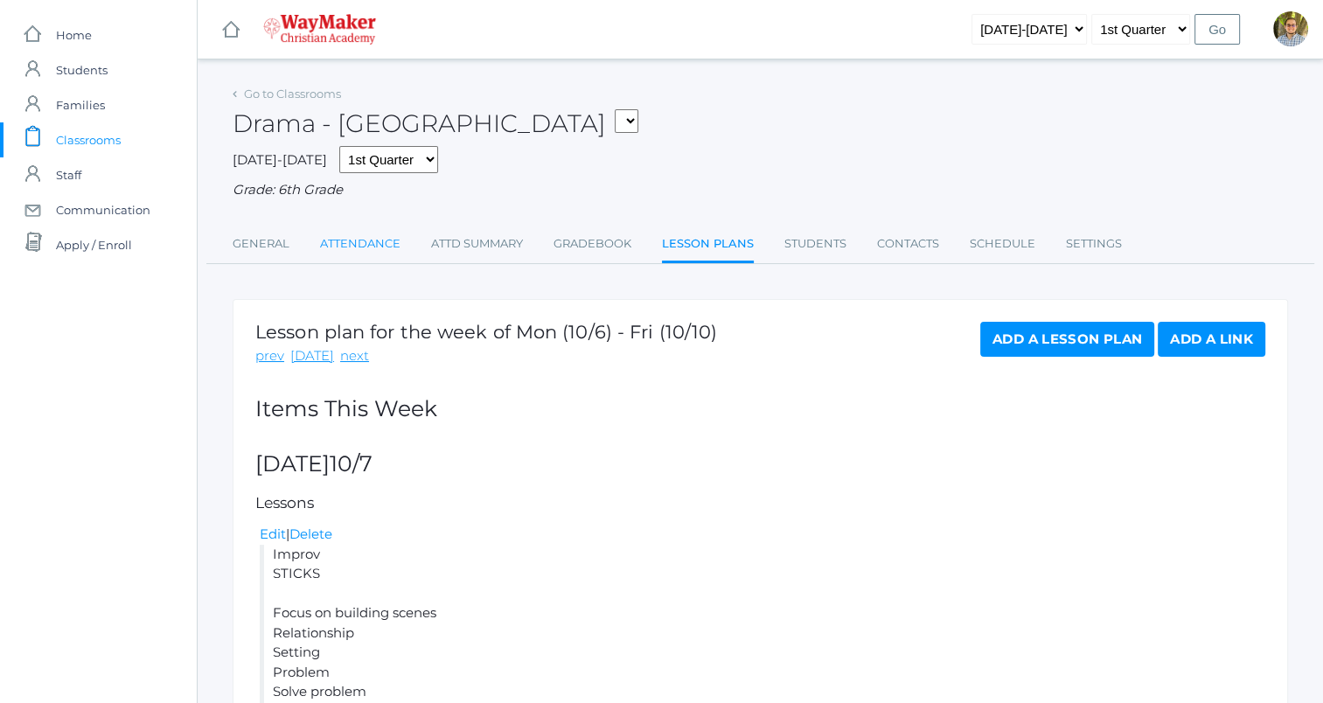
click at [369, 246] on link "Attendance" at bounding box center [360, 243] width 80 height 35
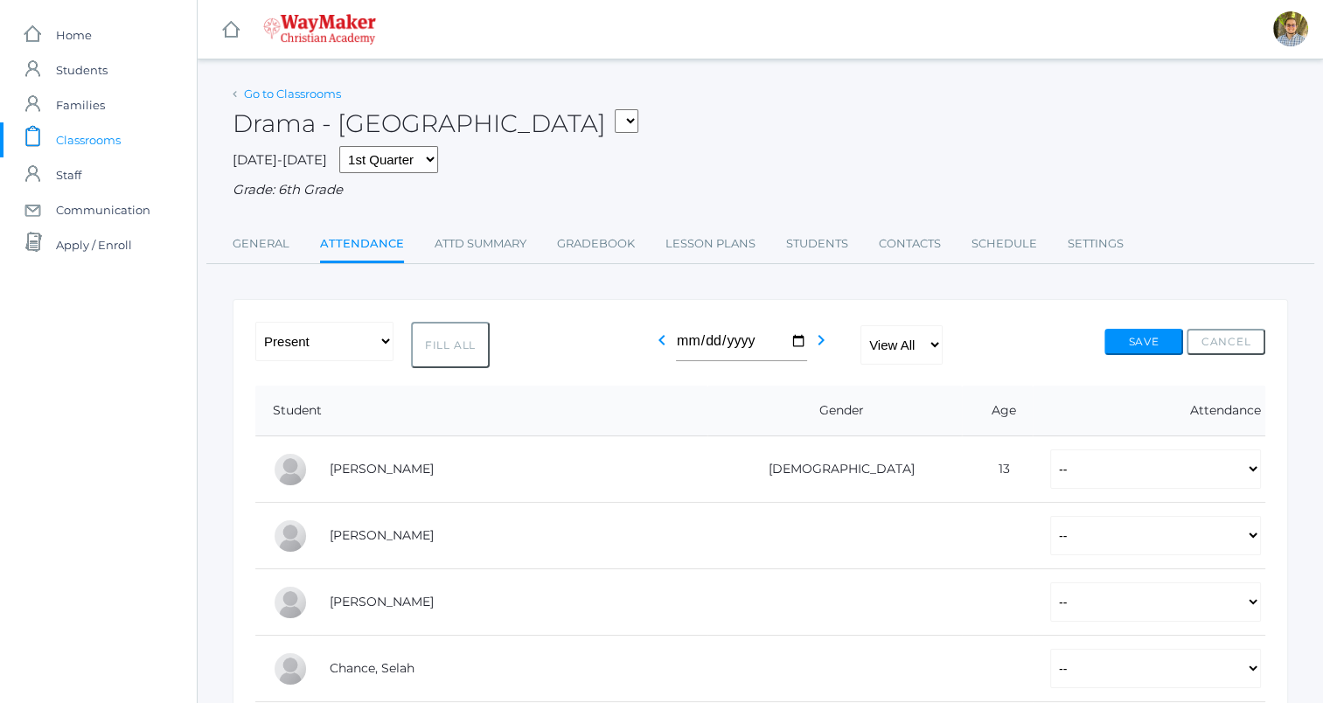
click at [285, 94] on link "Go to Classrooms" at bounding box center [292, 94] width 97 height 14
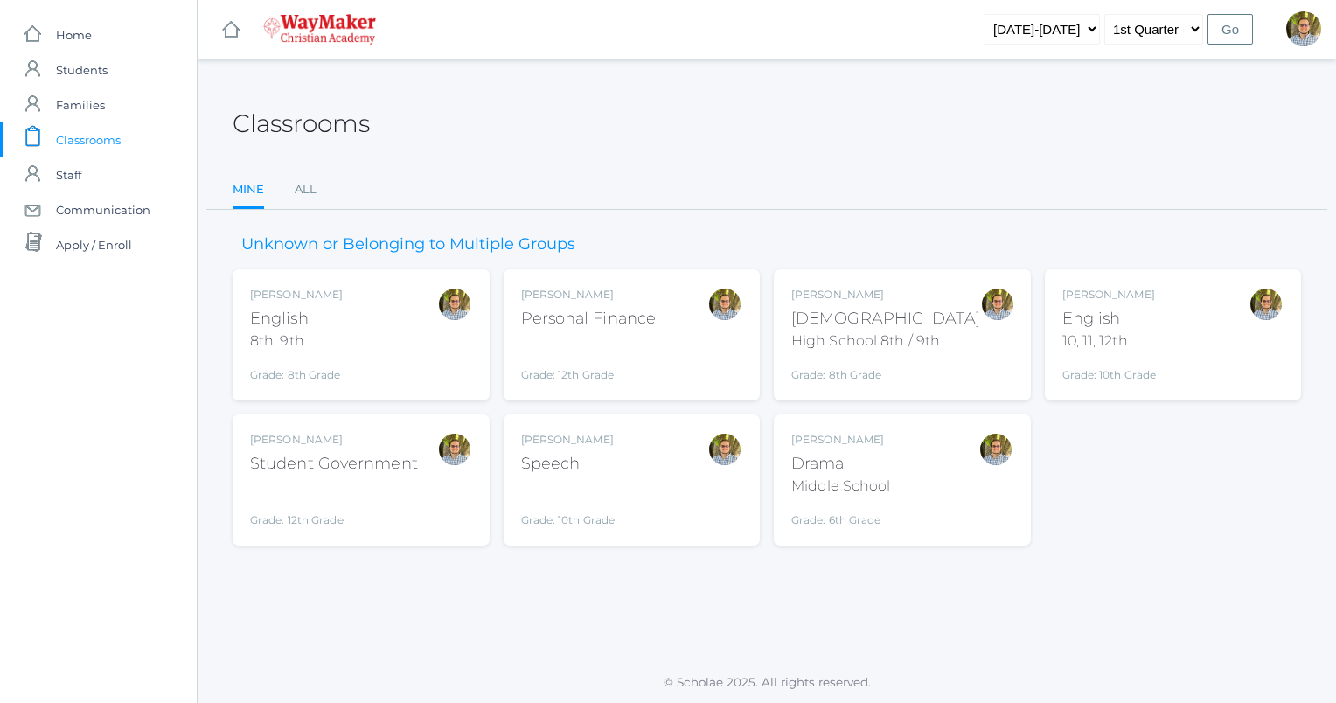
click at [650, 360] on div "Kylen Braileanu Bible High School 8th / 9th Grade: 8th Grade HSBIBLE" at bounding box center [902, 335] width 222 height 96
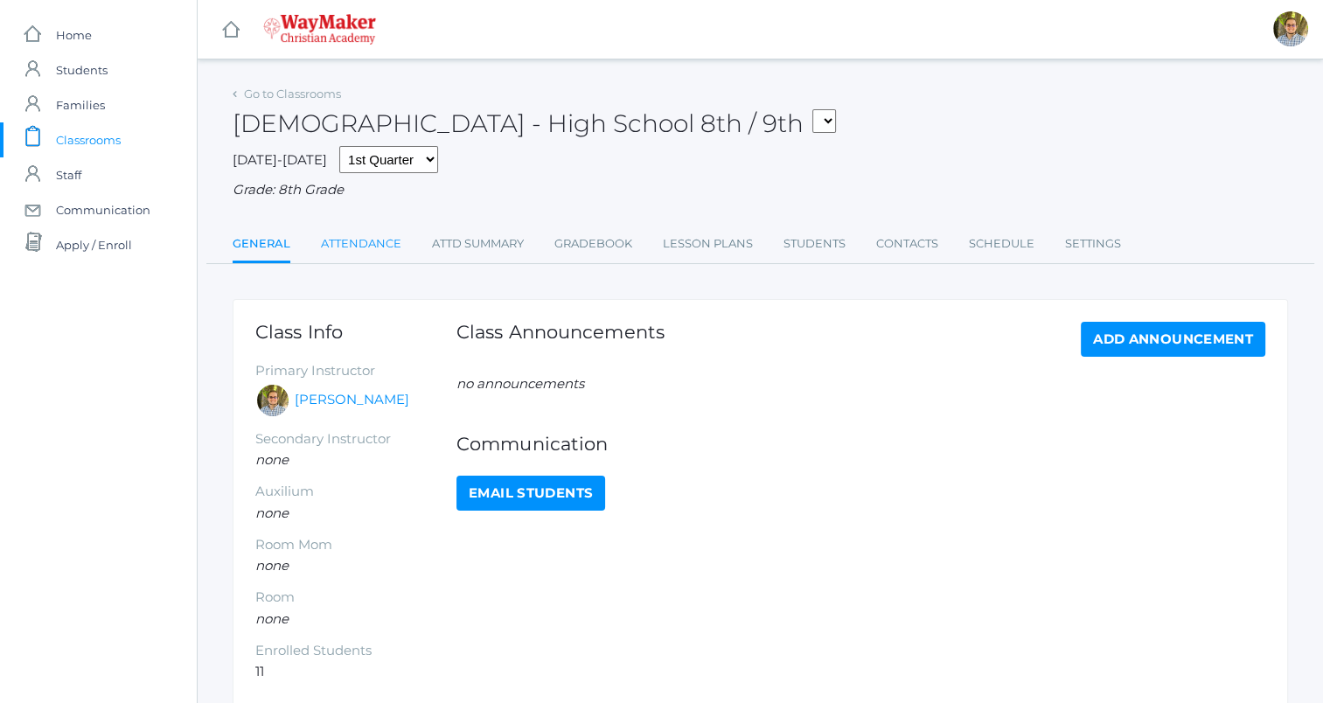
click at [377, 242] on link "Attendance" at bounding box center [361, 243] width 80 height 35
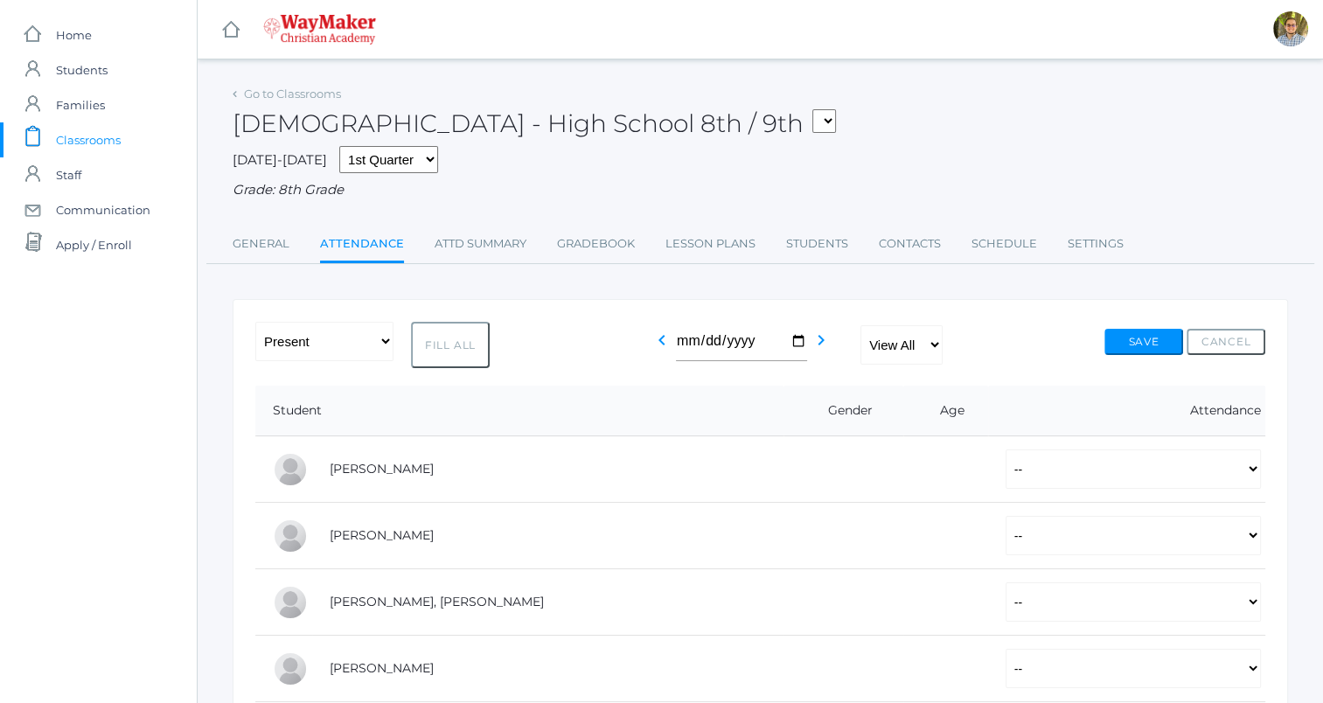
click at [450, 351] on button "Fill All" at bounding box center [450, 345] width 79 height 46
select select "P"
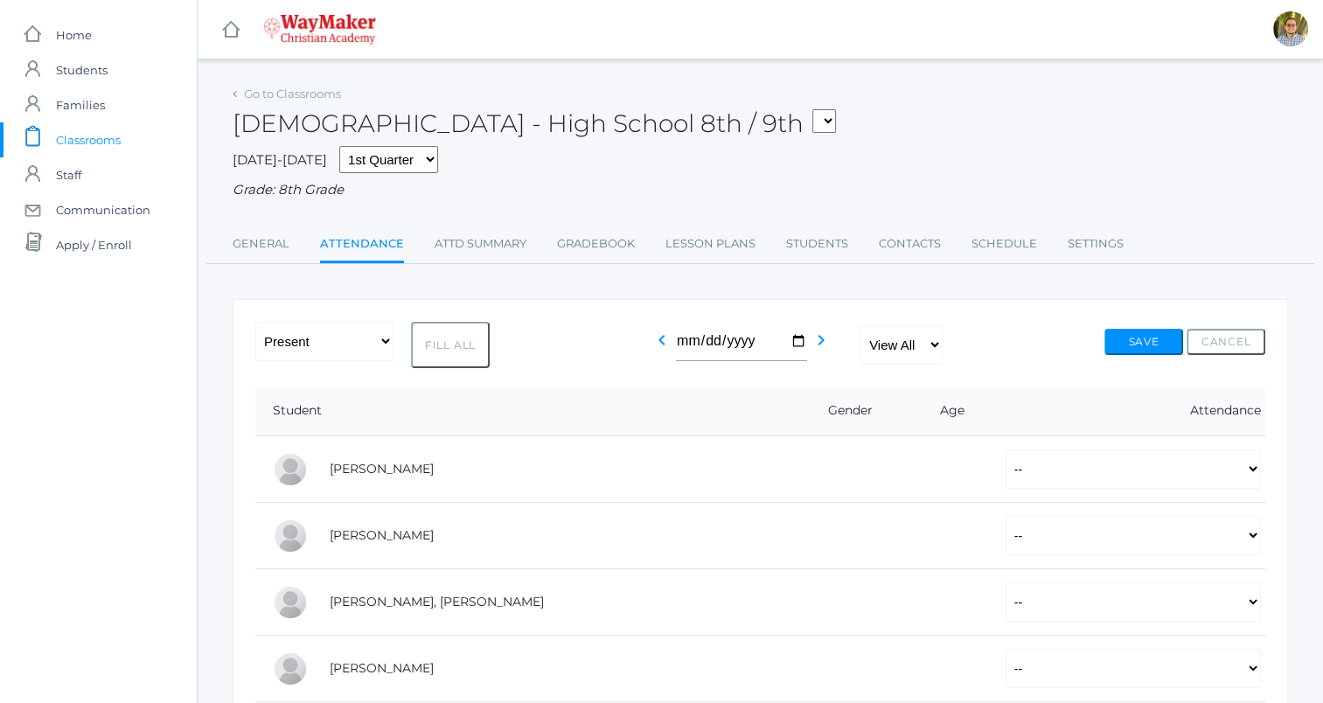
select select "P"
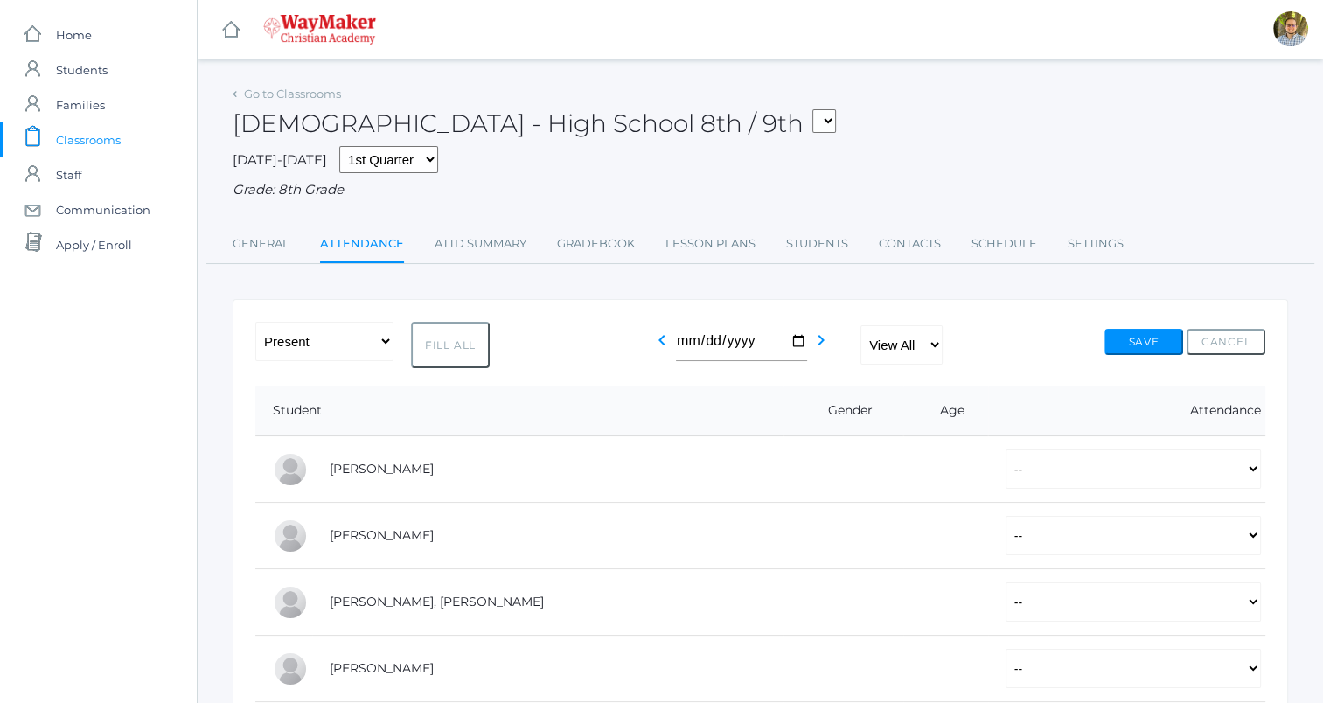
select select "P"
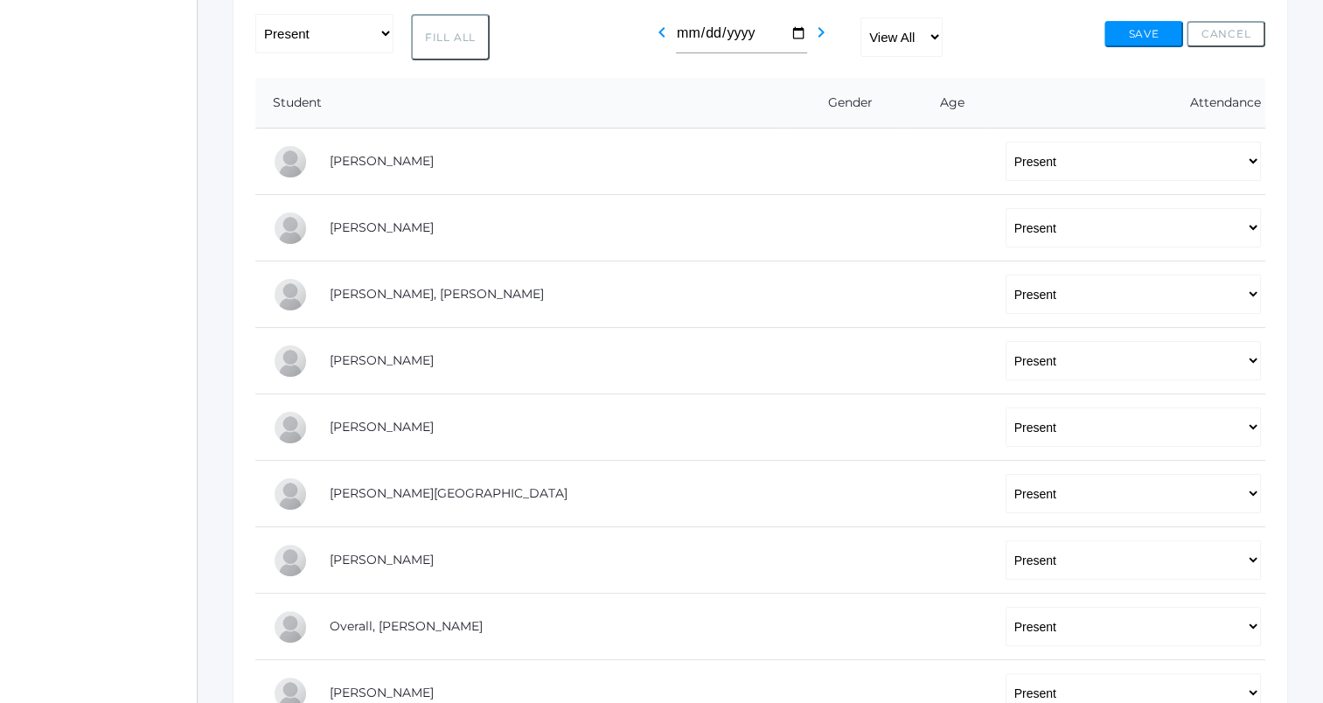
scroll to position [318, 0]
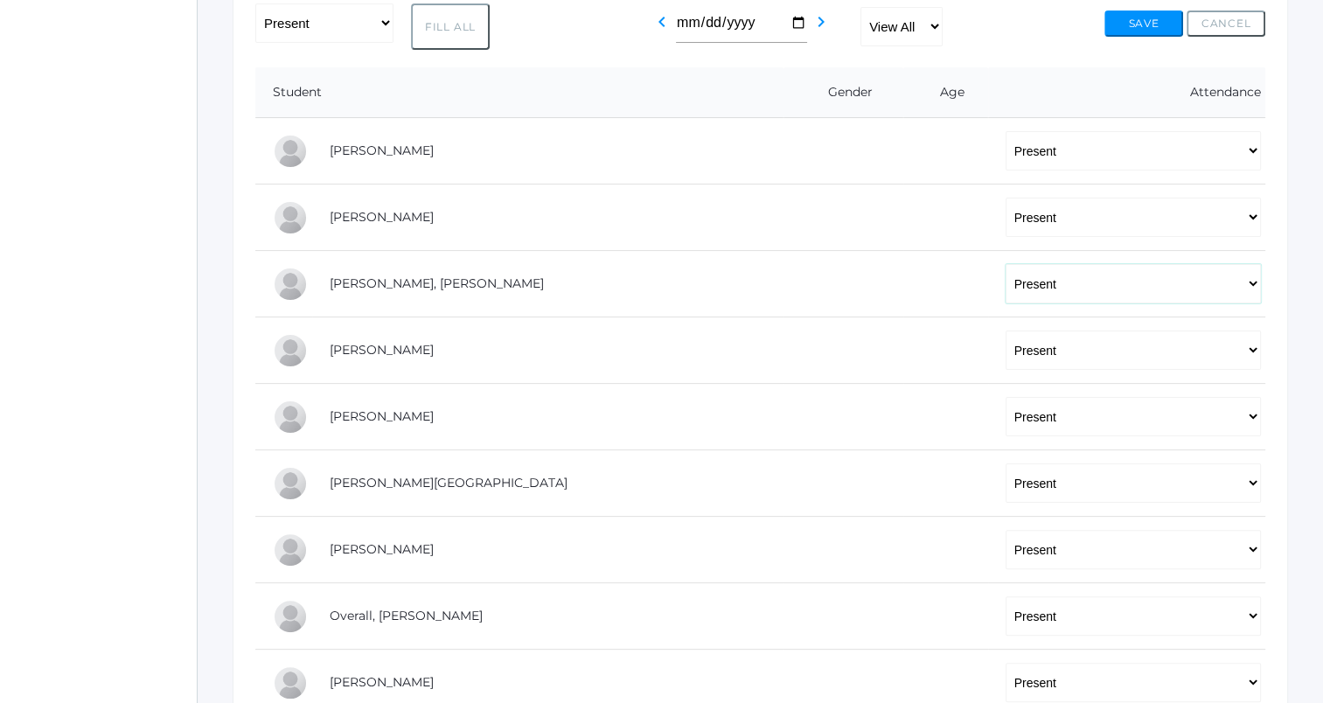
click at [1031, 292] on select "-- Present Tardy Excused Tardy Unexcused Absent Excused Absent Unexcused" at bounding box center [1133, 283] width 255 height 39
select select
click at [1006, 264] on select "-- Present Tardy Excused Tardy Unexcused Absent Excused Absent Unexcused" at bounding box center [1133, 283] width 255 height 39
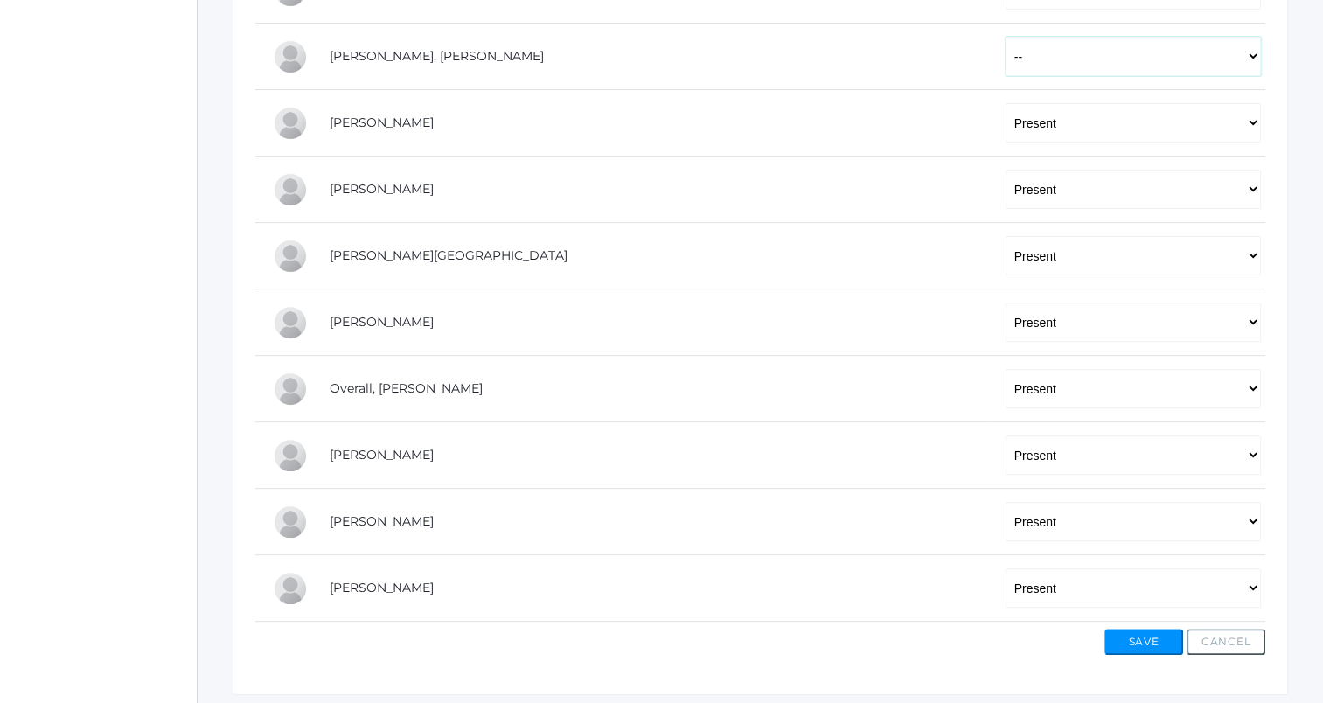
scroll to position [546, 0]
click at [1006, 191] on select "-- Present Tardy Excused Tardy Unexcused Absent Excused Absent Unexcused" at bounding box center [1133, 189] width 255 height 39
click at [1006, 170] on select "-- Present Tardy Excused Tardy Unexcused Absent Excused Absent Unexcused" at bounding box center [1133, 189] width 255 height 39
click at [1006, 195] on select "-- Present Tardy Excused Tardy Unexcused Absent Excused Absent Unexcused" at bounding box center [1133, 189] width 255 height 39
select select "P"
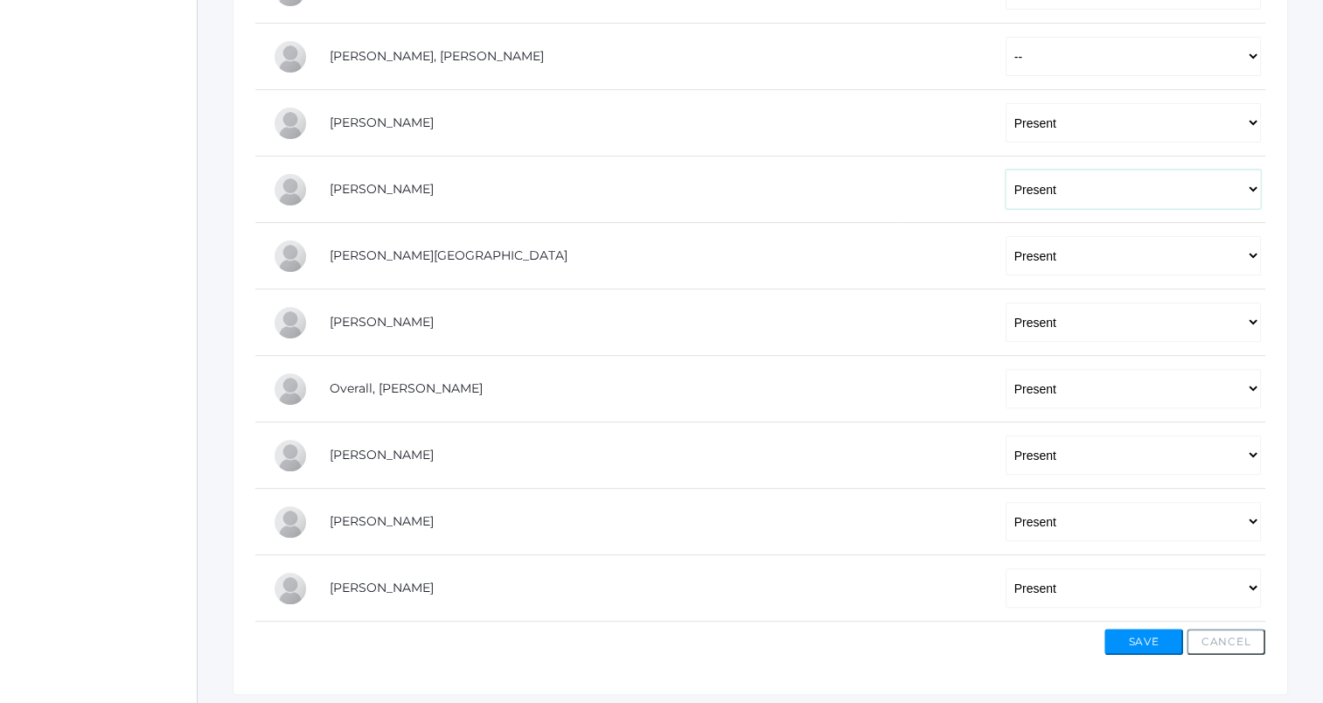
click at [1006, 170] on select "-- Present Tardy Excused Tardy Unexcused Absent Excused Absent Unexcused" at bounding box center [1133, 189] width 255 height 39
click at [1006, 463] on select "-- Present Tardy Excused Tardy Unexcused Absent Excused Absent Unexcused" at bounding box center [1133, 454] width 255 height 39
select select
click at [1006, 435] on select "-- Present Tardy Excused Tardy Unexcused Absent Excused Absent Unexcused" at bounding box center [1133, 454] width 255 height 39
click at [1006, 202] on select "-- Present Tardy Excused Tardy Unexcused Absent Excused Absent Unexcused" at bounding box center [1133, 189] width 255 height 39
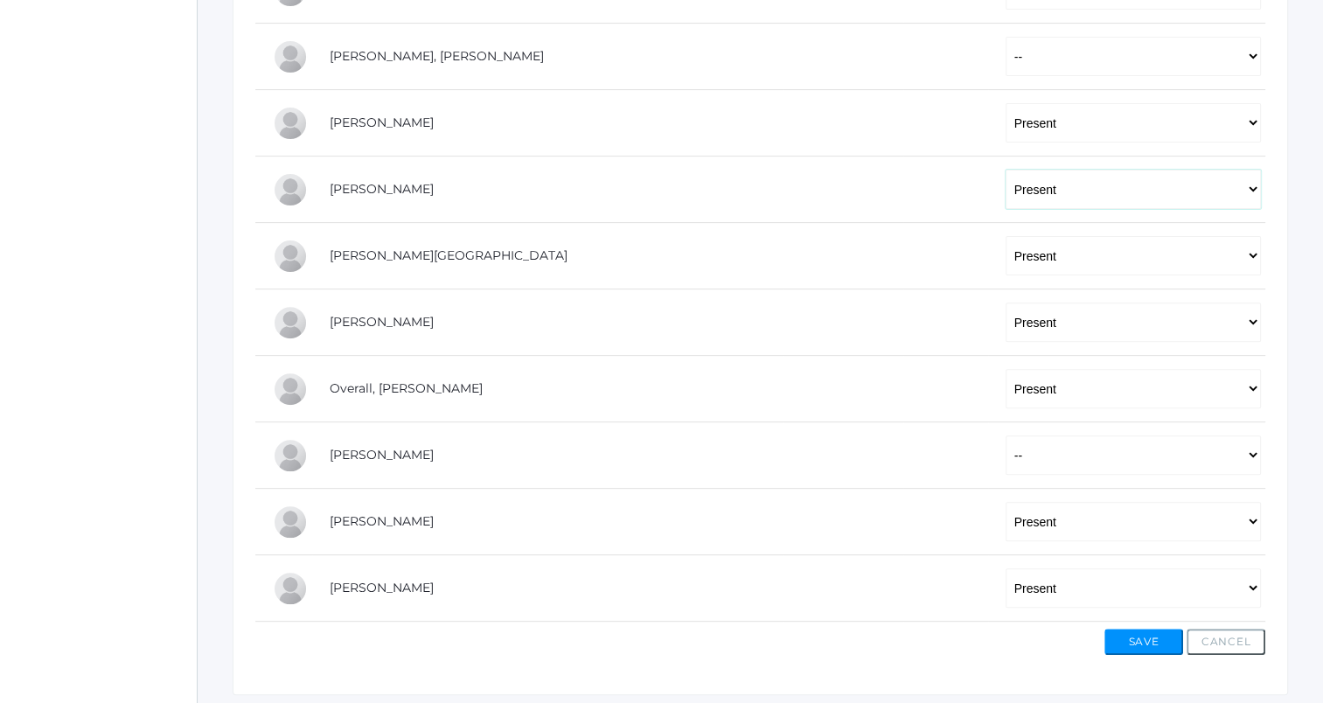
select select
click at [1006, 170] on select "-- Present Tardy Excused Tardy Unexcused Absent Excused Absent Unexcused" at bounding box center [1133, 189] width 255 height 39
click at [1148, 638] on button "Save" at bounding box center [1143, 642] width 79 height 26
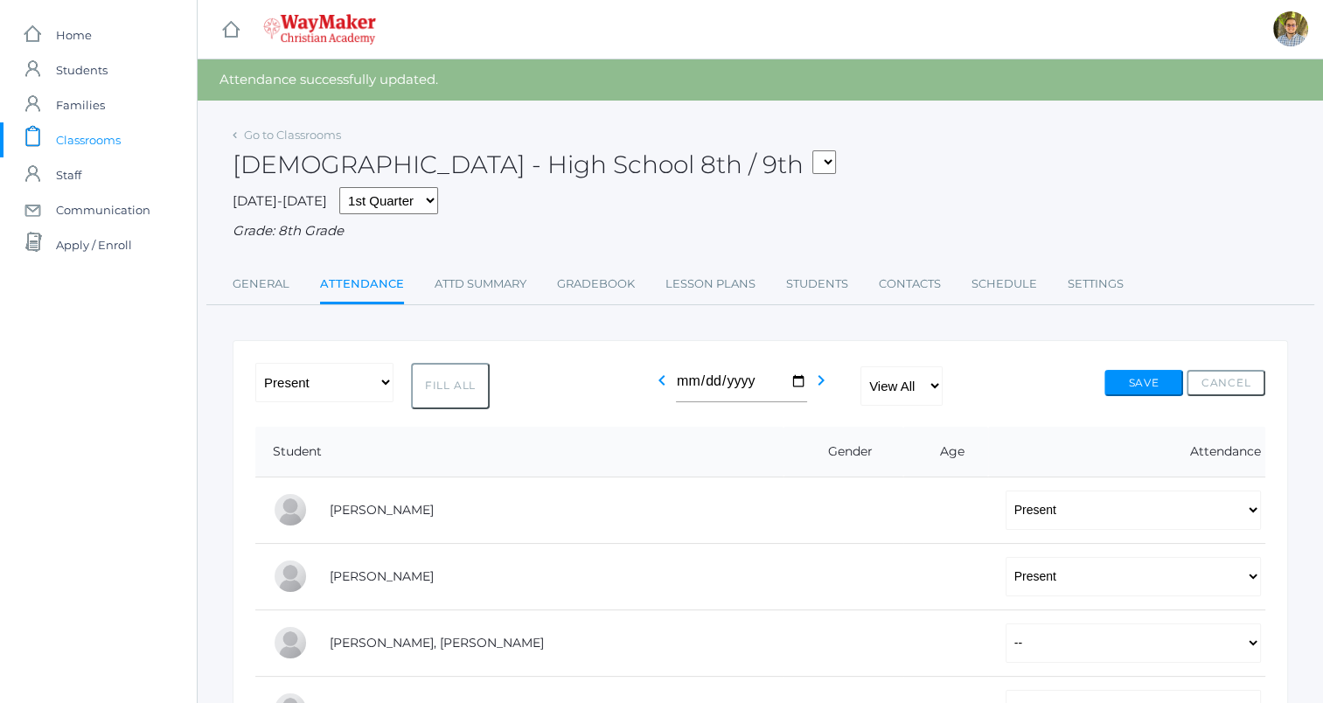
click at [113, 132] on span "Classrooms" at bounding box center [88, 139] width 65 height 35
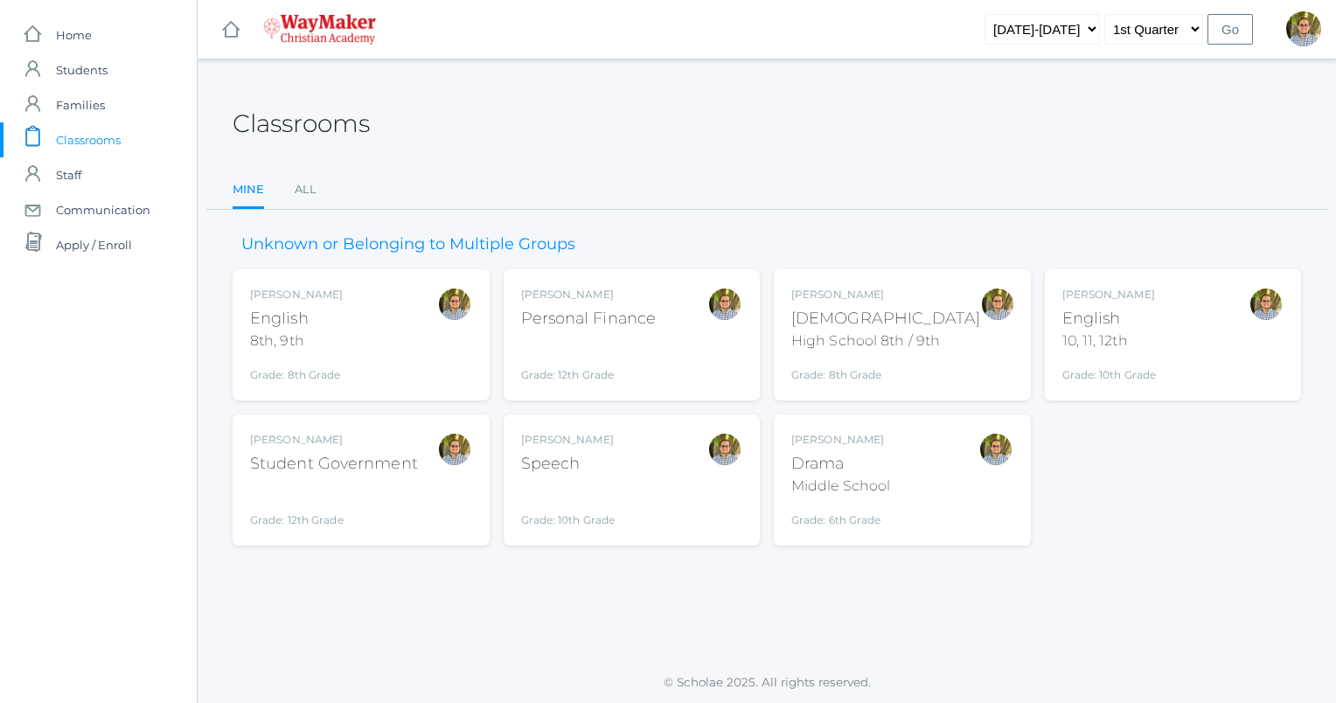
click at [916, 296] on div "[PERSON_NAME]" at bounding box center [885, 295] width 189 height 16
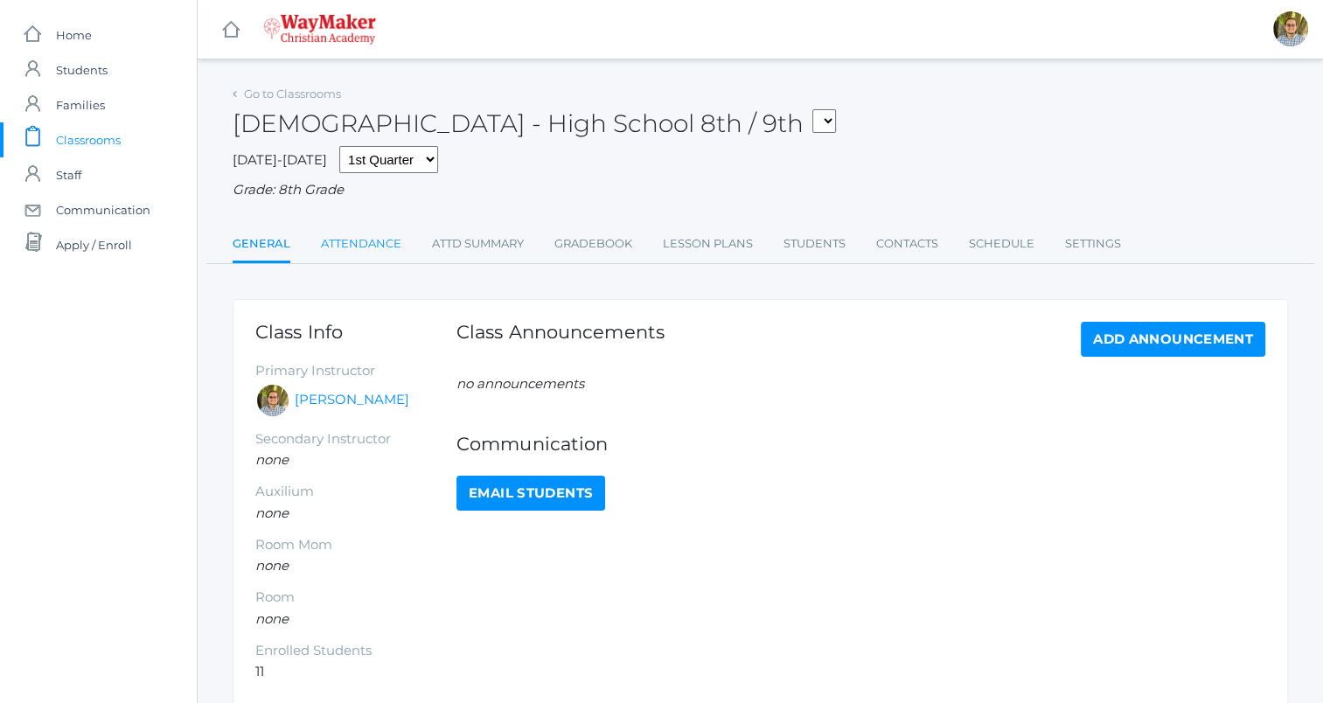
click at [370, 238] on link "Attendance" at bounding box center [361, 243] width 80 height 35
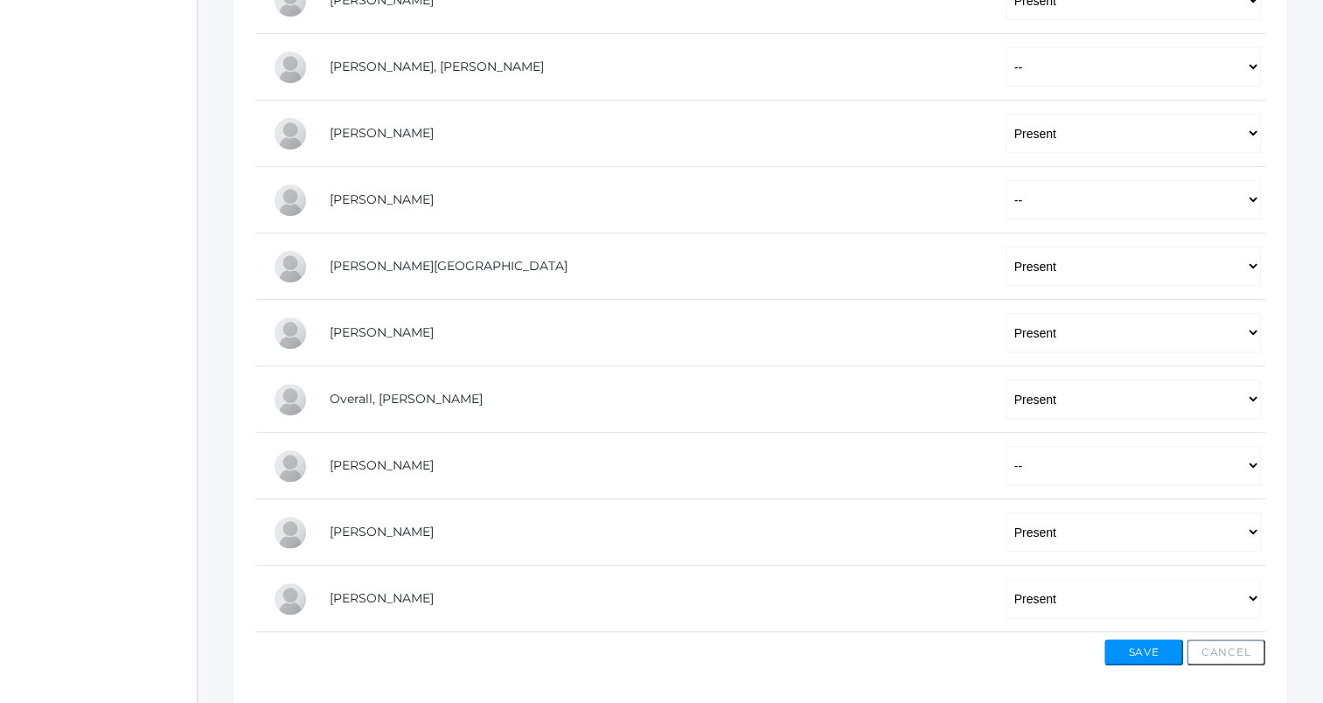
scroll to position [553, 0]
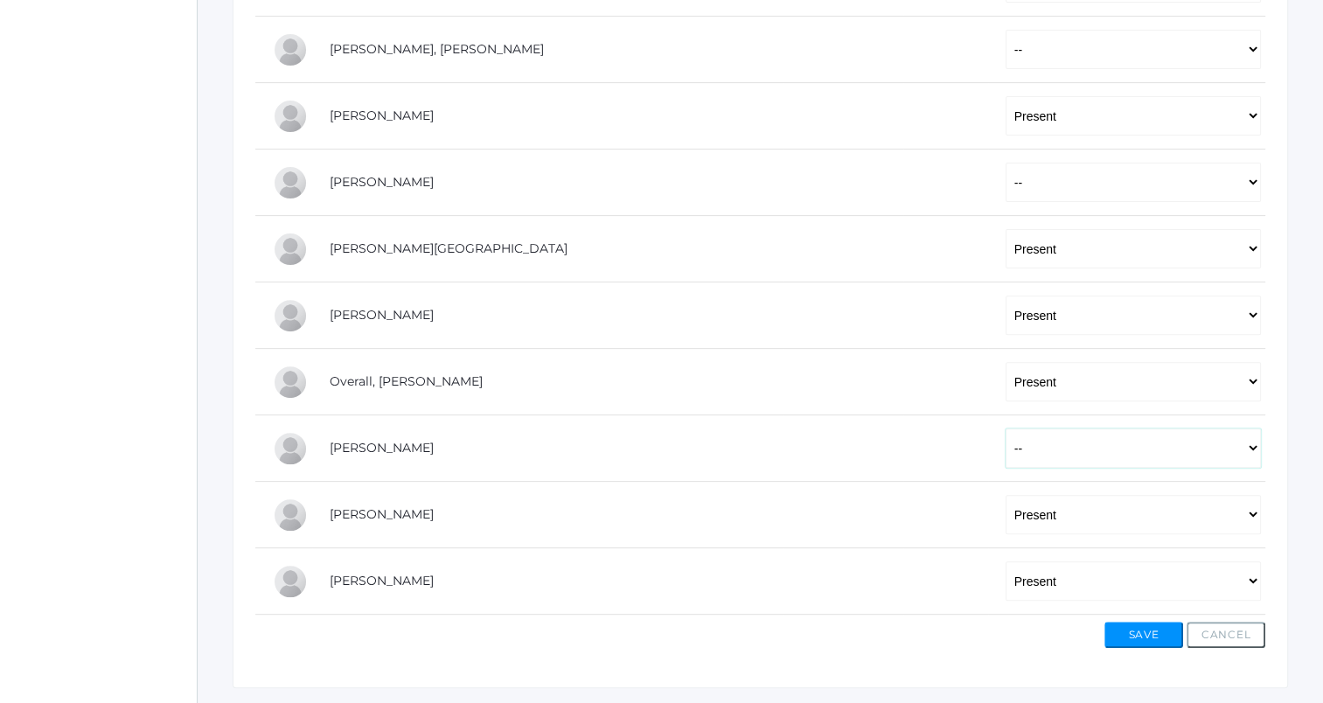
click at [1007, 449] on select "-- Present Tardy Excused Tardy Unexcused Absent Excused Absent Unexcused" at bounding box center [1133, 447] width 255 height 39
select select "P"
click at [1006, 428] on select "-- Present Tardy Excused Tardy Unexcused Absent Excused Absent Unexcused" at bounding box center [1133, 447] width 255 height 39
click at [1137, 632] on button "Save" at bounding box center [1143, 635] width 79 height 26
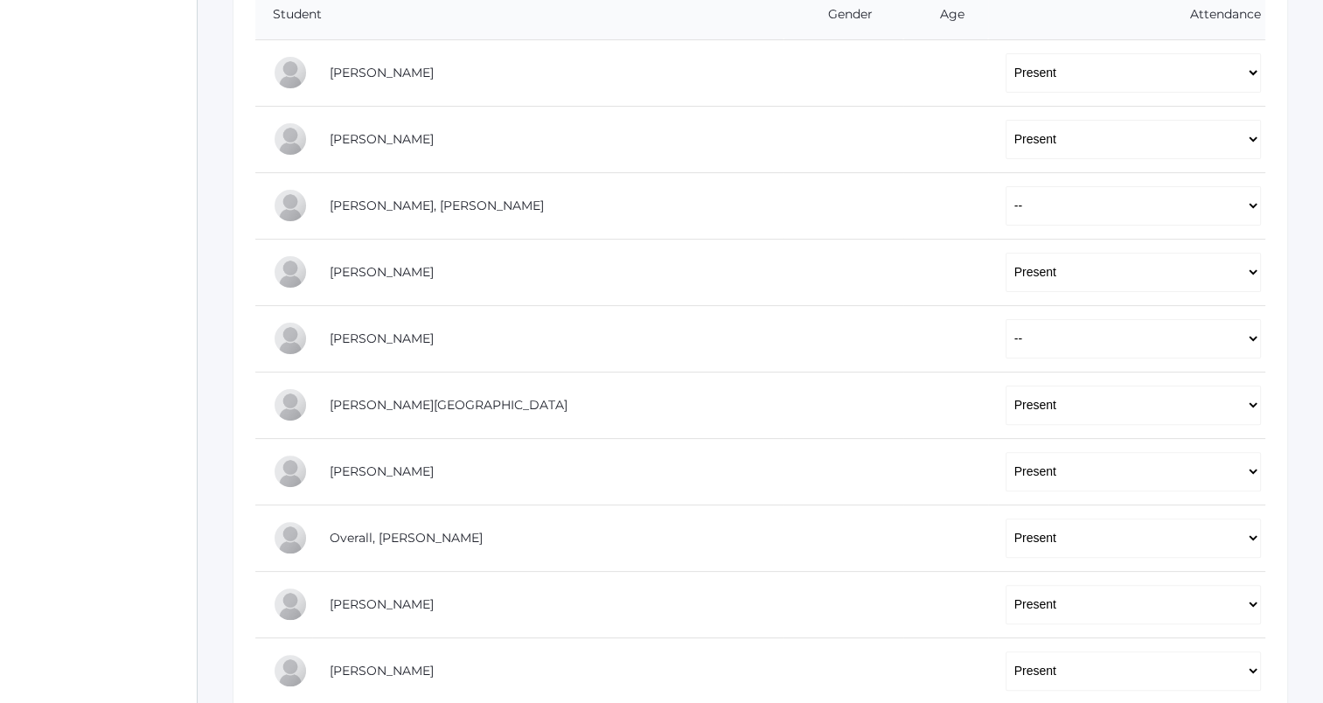
scroll to position [443, 0]
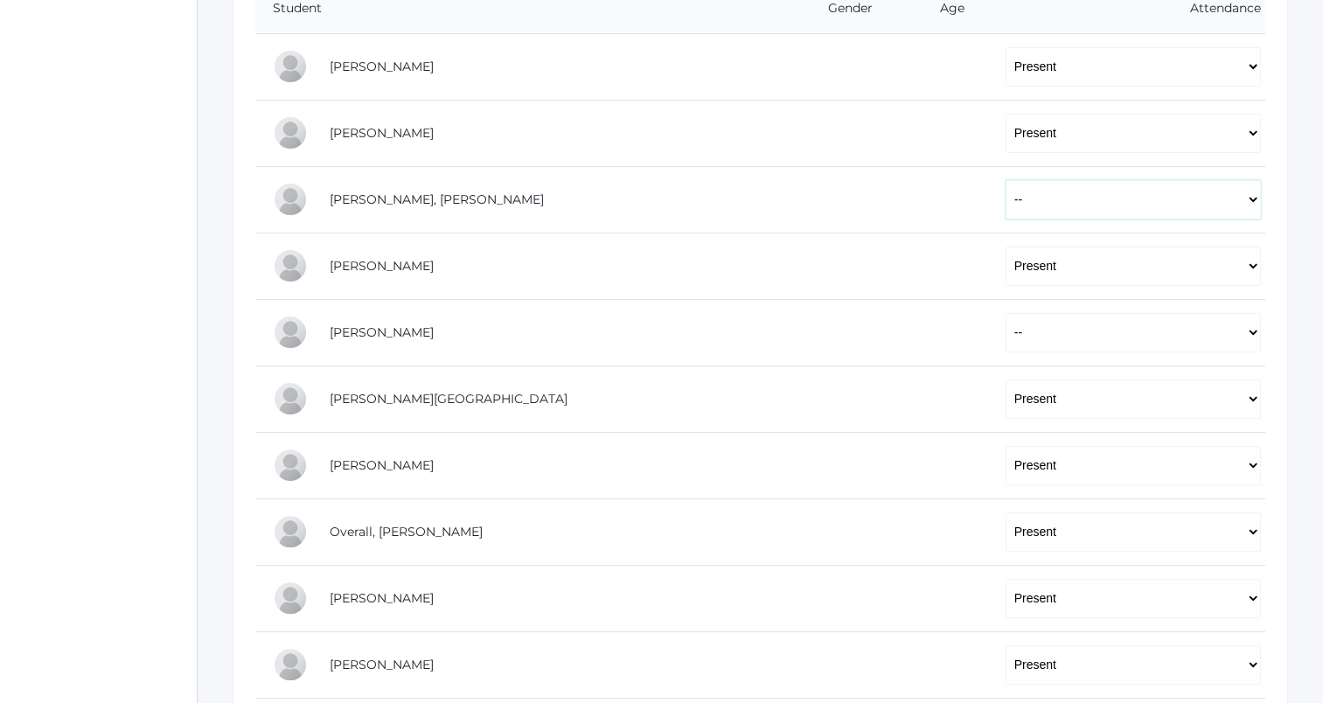
click at [1006, 203] on select "-- Present Tardy Excused Tardy Unexcused Absent Excused Absent Unexcused" at bounding box center [1133, 199] width 255 height 39
select select "P"
click at [1006, 180] on select "-- Present Tardy Excused Tardy Unexcused Absent Excused Absent Unexcused" at bounding box center [1133, 199] width 255 height 39
click at [1006, 331] on select "-- Present Tardy Excused Tardy Unexcused Absent Excused Absent Unexcused" at bounding box center [1133, 332] width 255 height 39
select select "P"
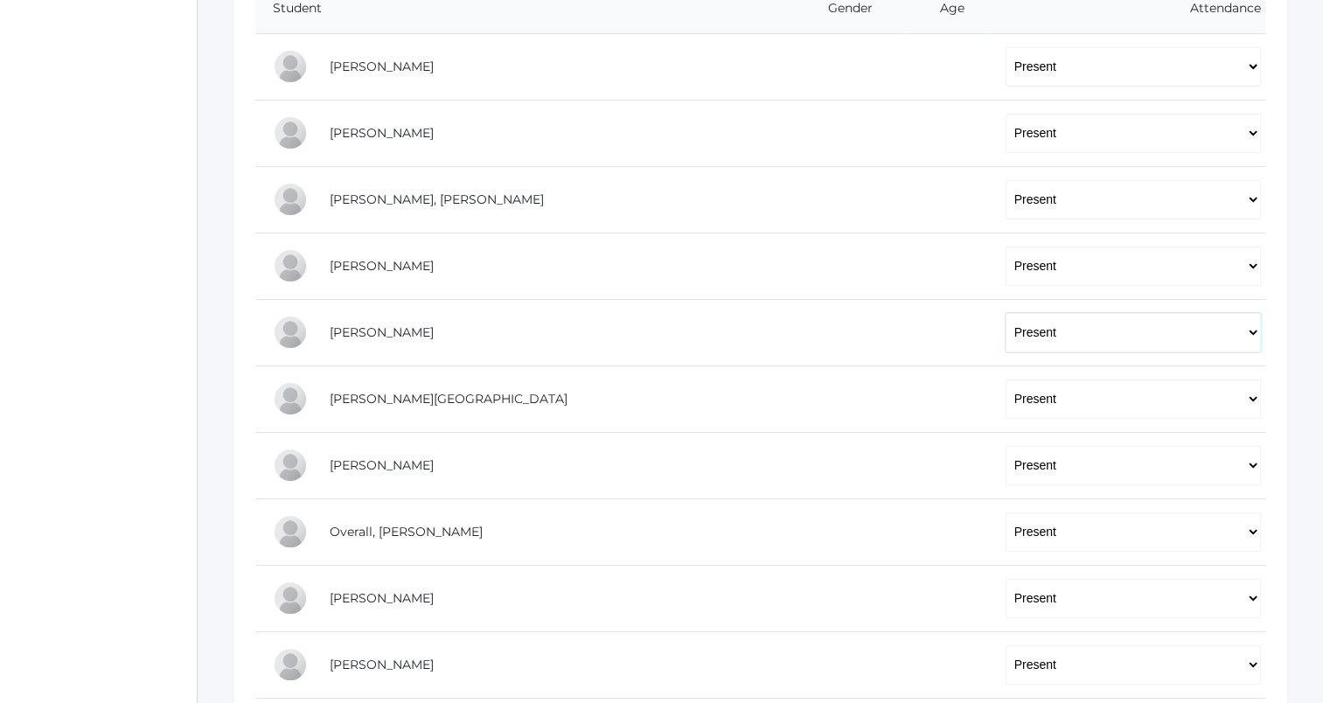
click at [1006, 313] on select "-- Present Tardy Excused Tardy Unexcused Absent Excused Absent Unexcused" at bounding box center [1133, 332] width 255 height 39
click at [1006, 191] on select "-- Present Tardy Excused Tardy Unexcused Absent Excused Absent Unexcused" at bounding box center [1133, 199] width 255 height 39
select select "TE"
click at [1006, 180] on select "-- Present Tardy Excused Tardy Unexcused Absent Excused Absent Unexcused" at bounding box center [1133, 199] width 255 height 39
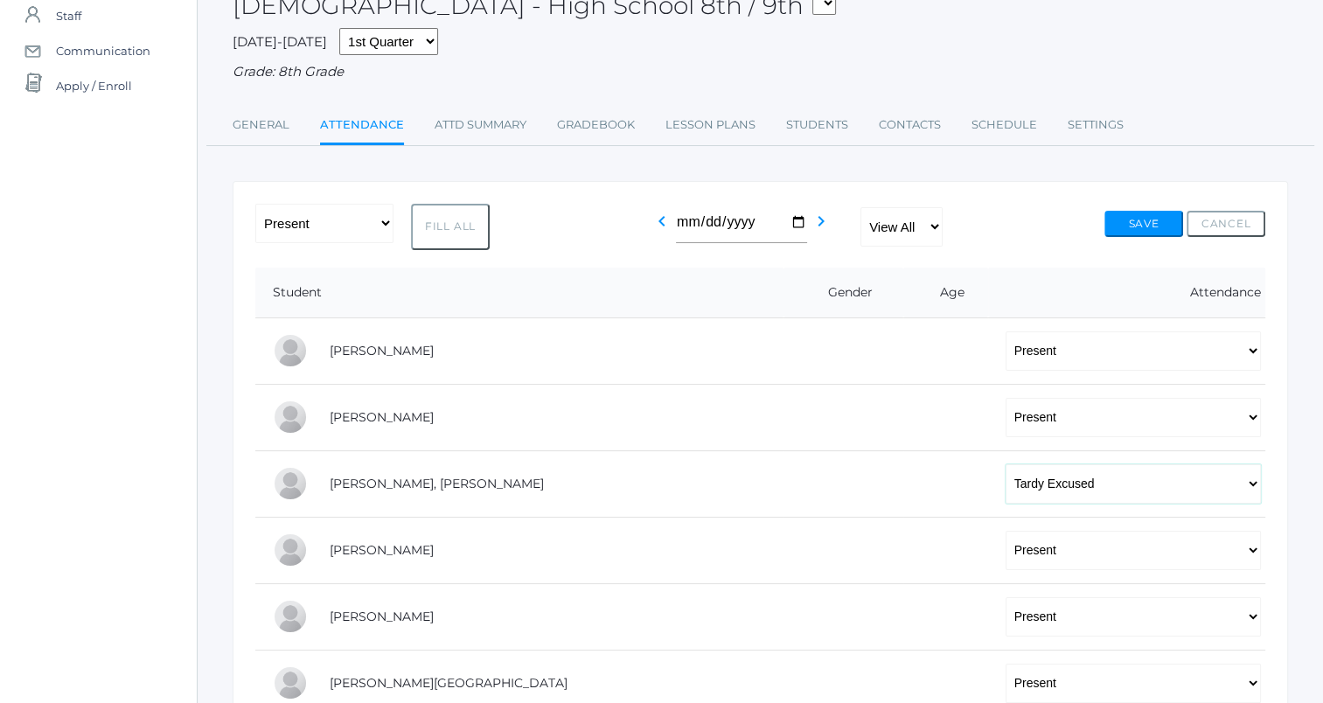
scroll to position [0, 0]
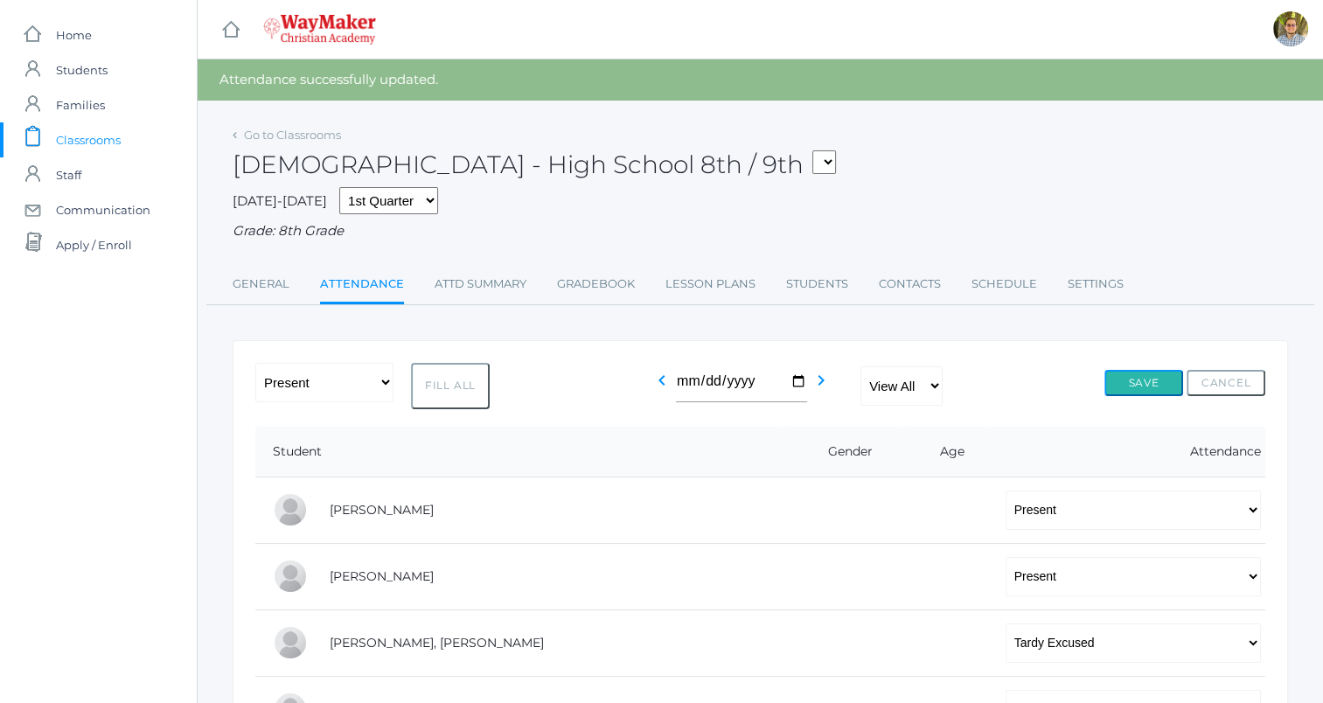
click at [1127, 375] on button "Save" at bounding box center [1143, 383] width 79 height 26
click at [95, 137] on span "Classrooms" at bounding box center [88, 139] width 65 height 35
